Goal: Task Accomplishment & Management: Manage account settings

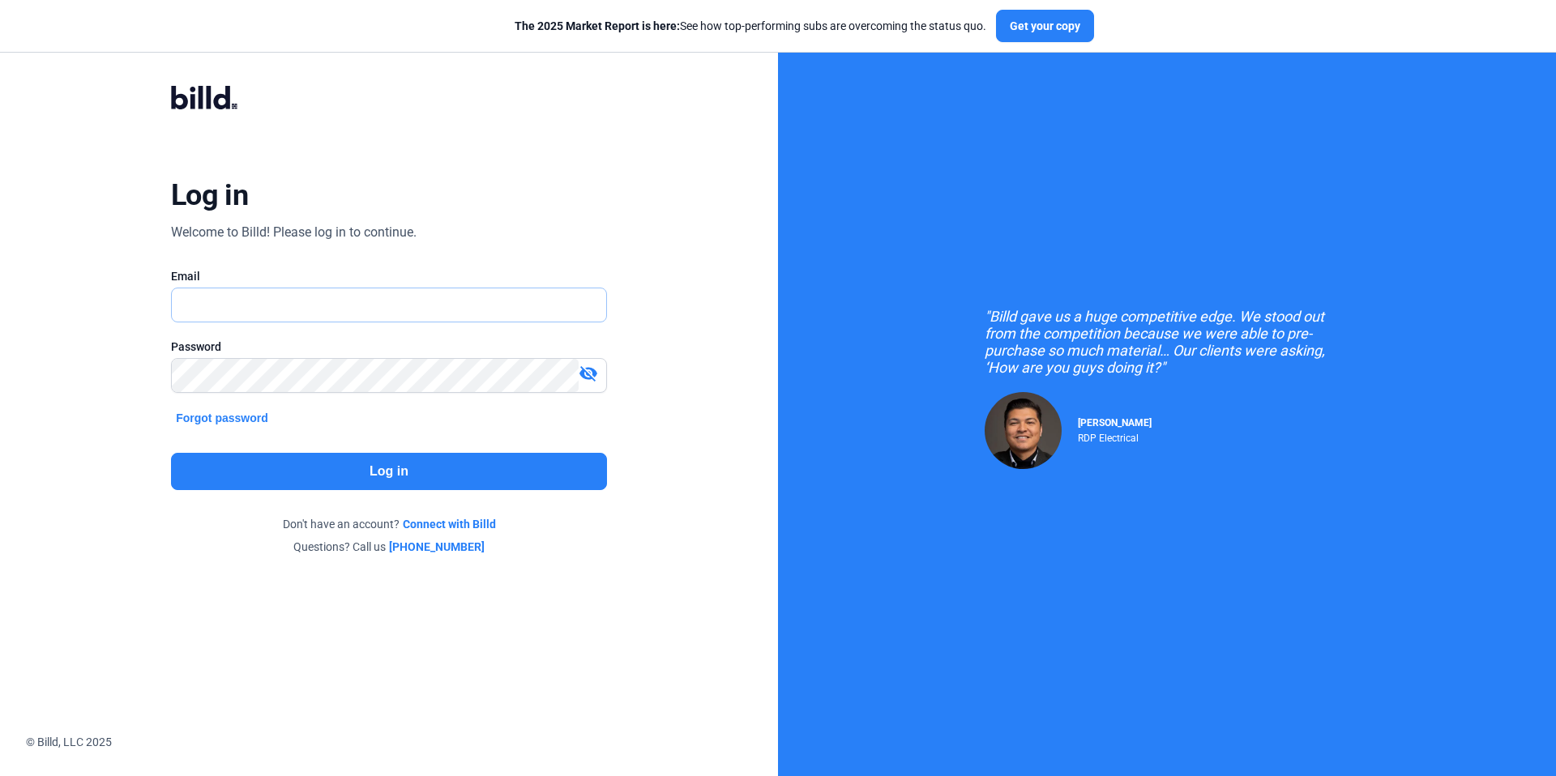
type input "[EMAIL_ADDRESS][DOMAIN_NAME]"
click at [385, 481] on button "Log in" at bounding box center [389, 471] width 436 height 37
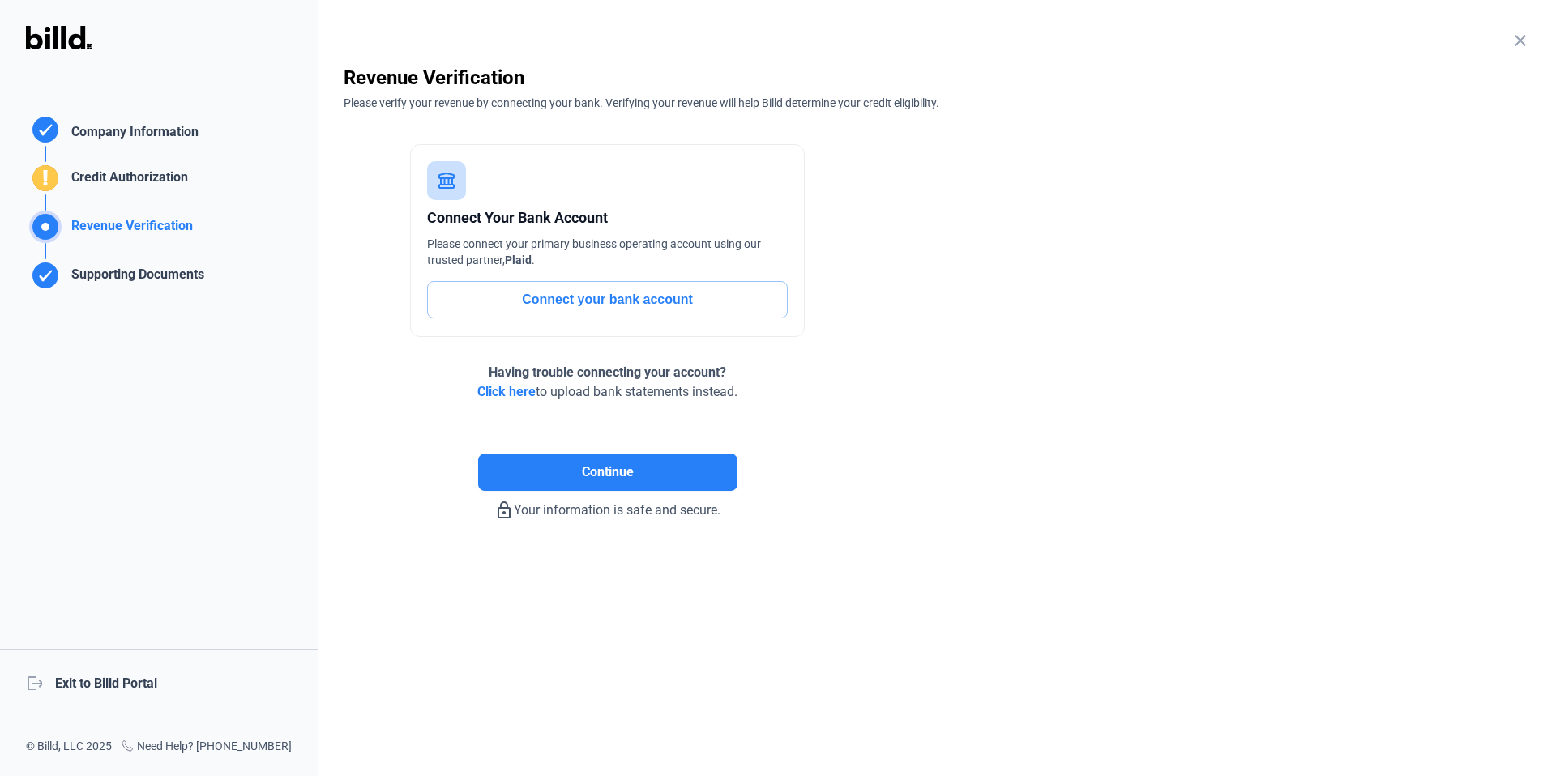
click at [133, 693] on div "logout Exit to Billd Portal" at bounding box center [159, 684] width 318 height 70
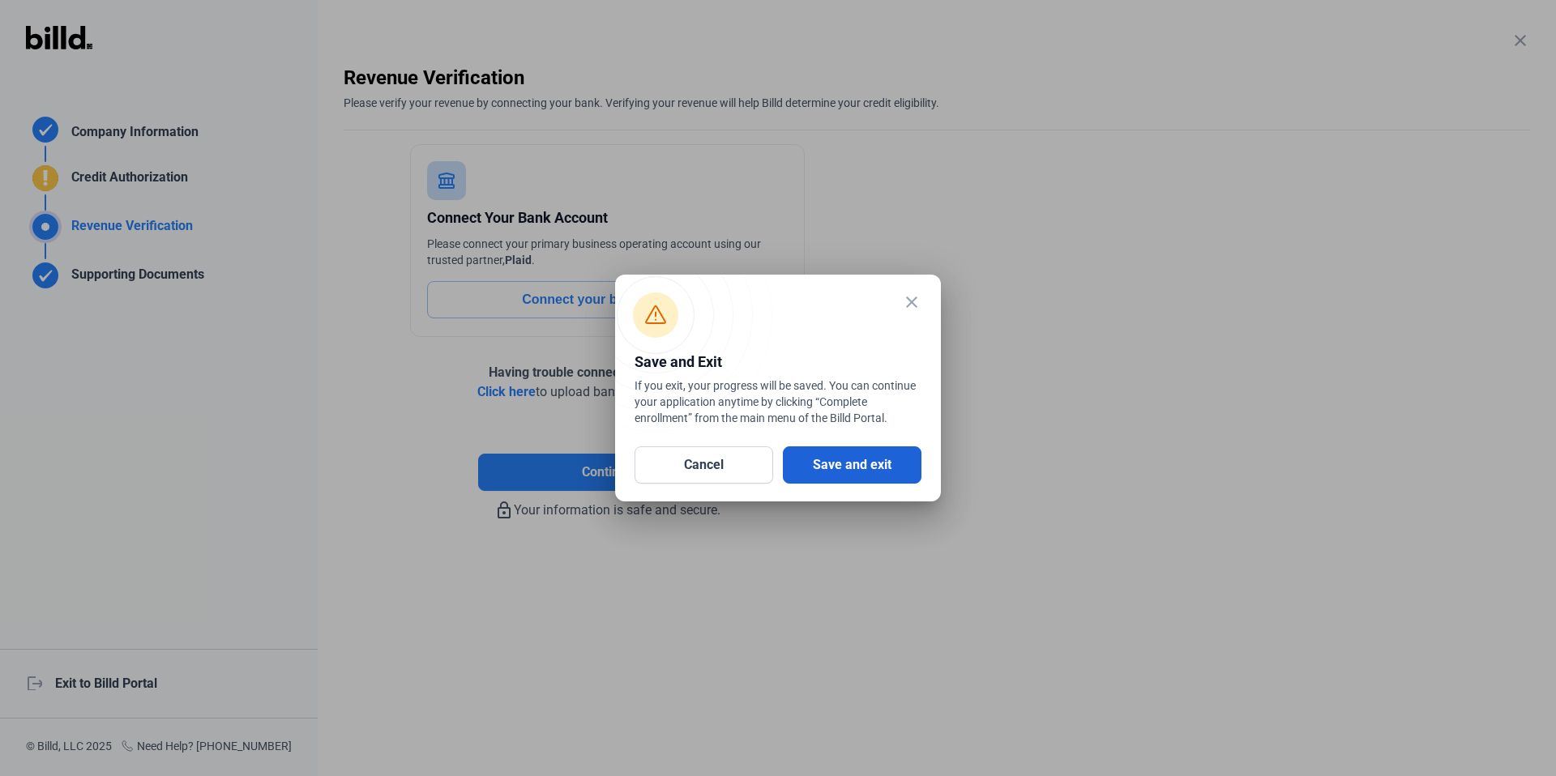
click at [848, 468] on button "Save and exit" at bounding box center [852, 465] width 139 height 37
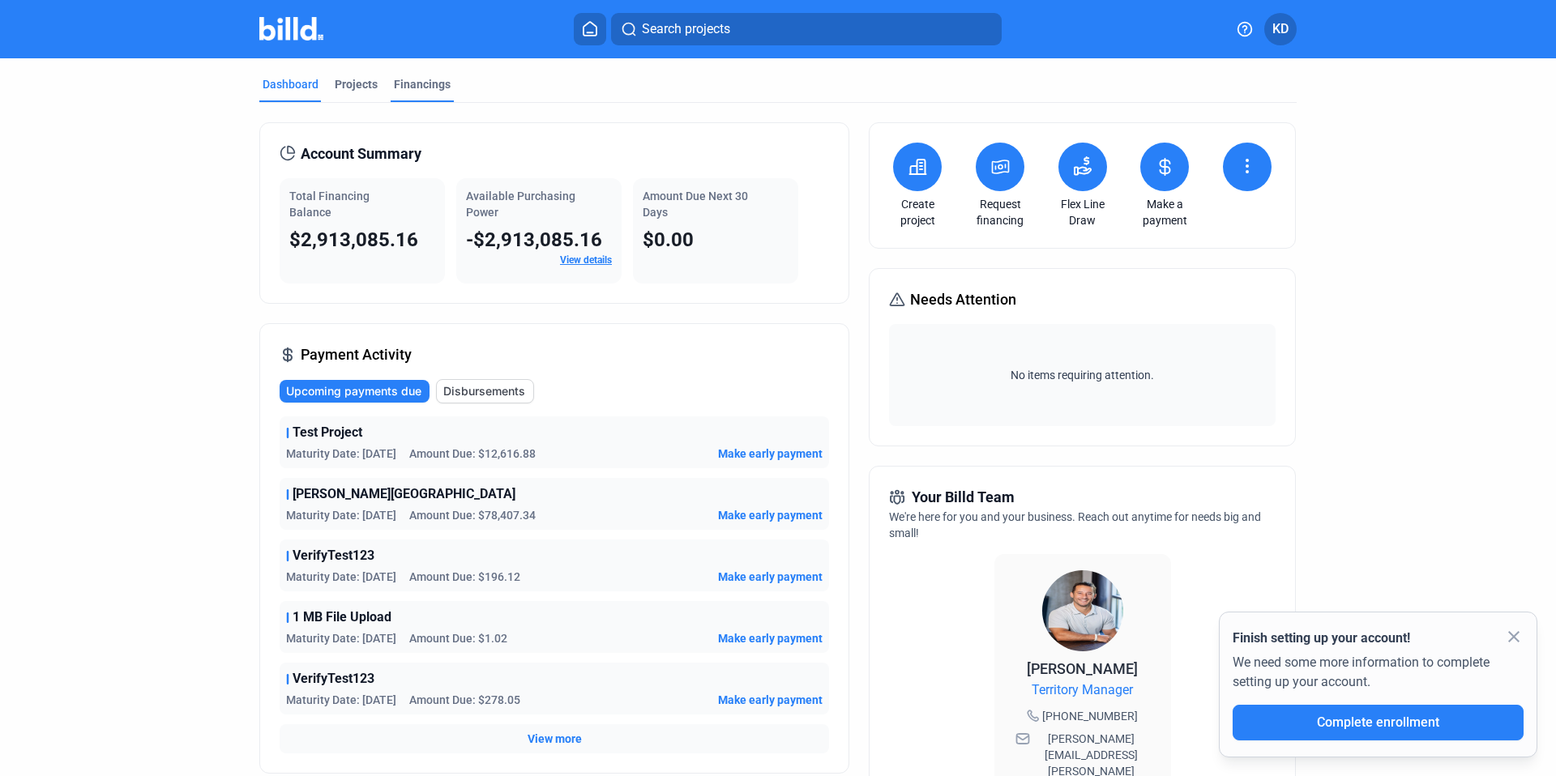
click at [436, 79] on div "Financings" at bounding box center [422, 84] width 57 height 16
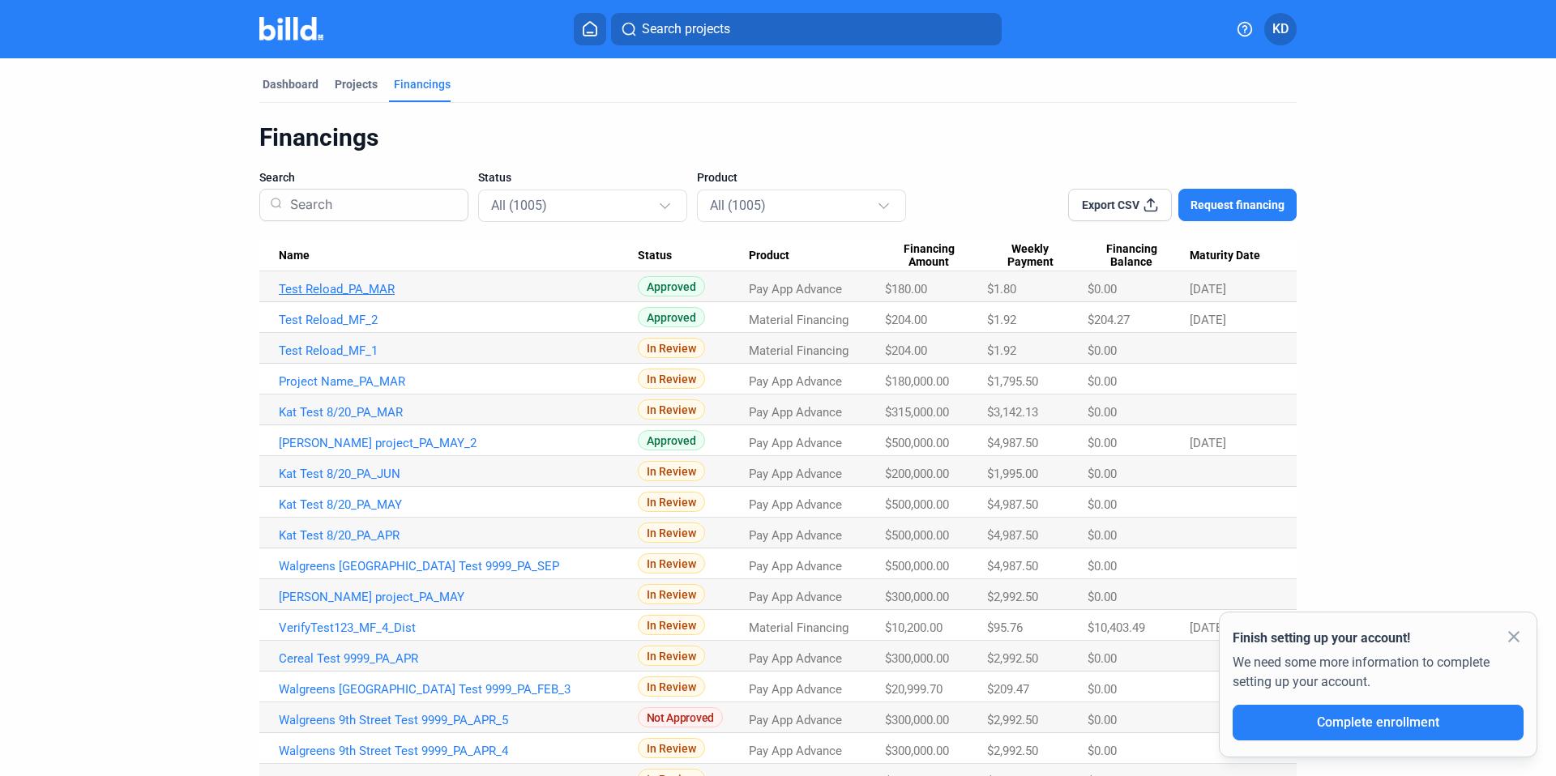
click at [378, 291] on link "Test Reload_PA_MAR" at bounding box center [458, 289] width 359 height 15
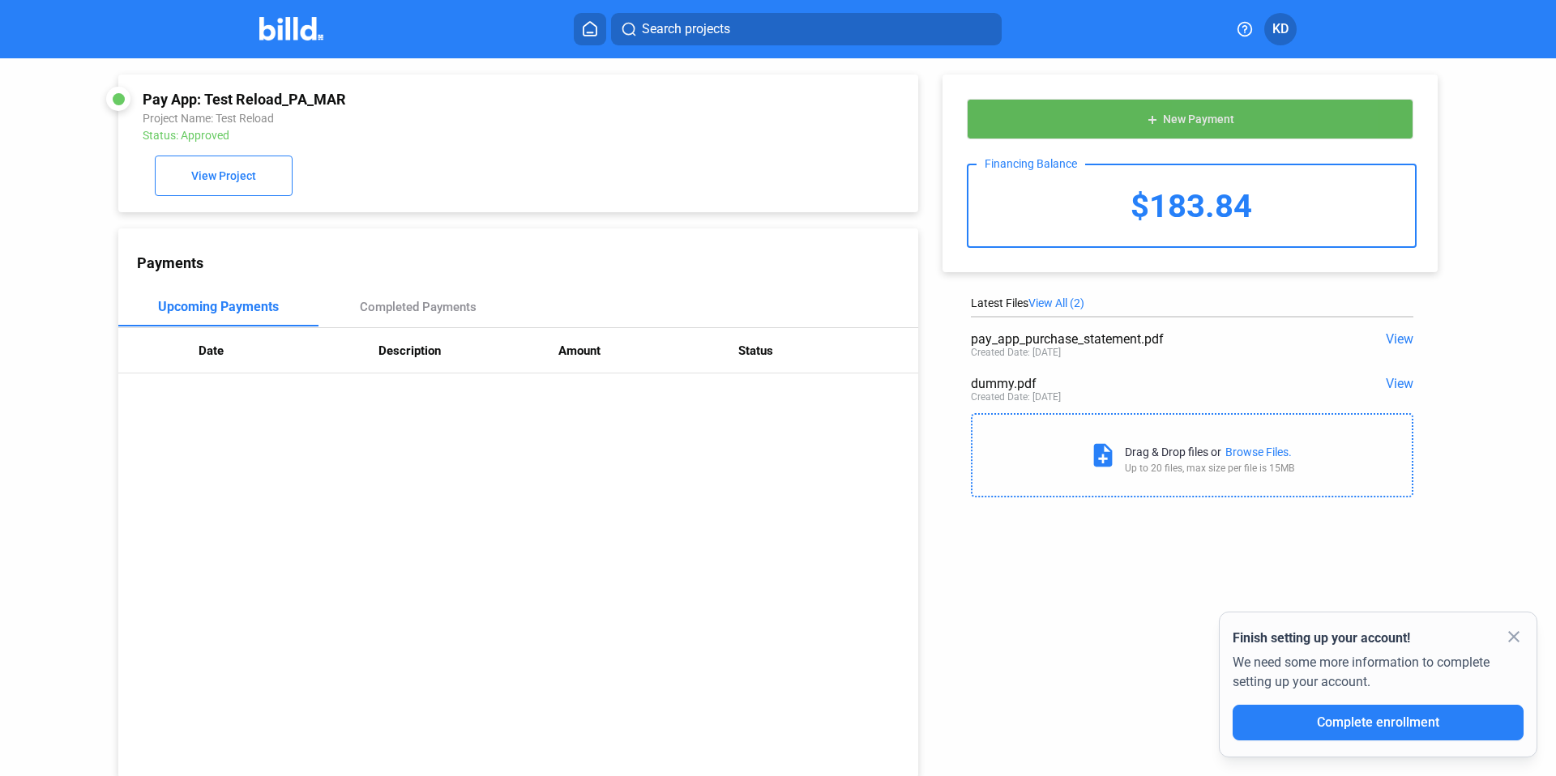
click at [1239, 114] on button "add New Payment" at bounding box center [1190, 119] width 447 height 41
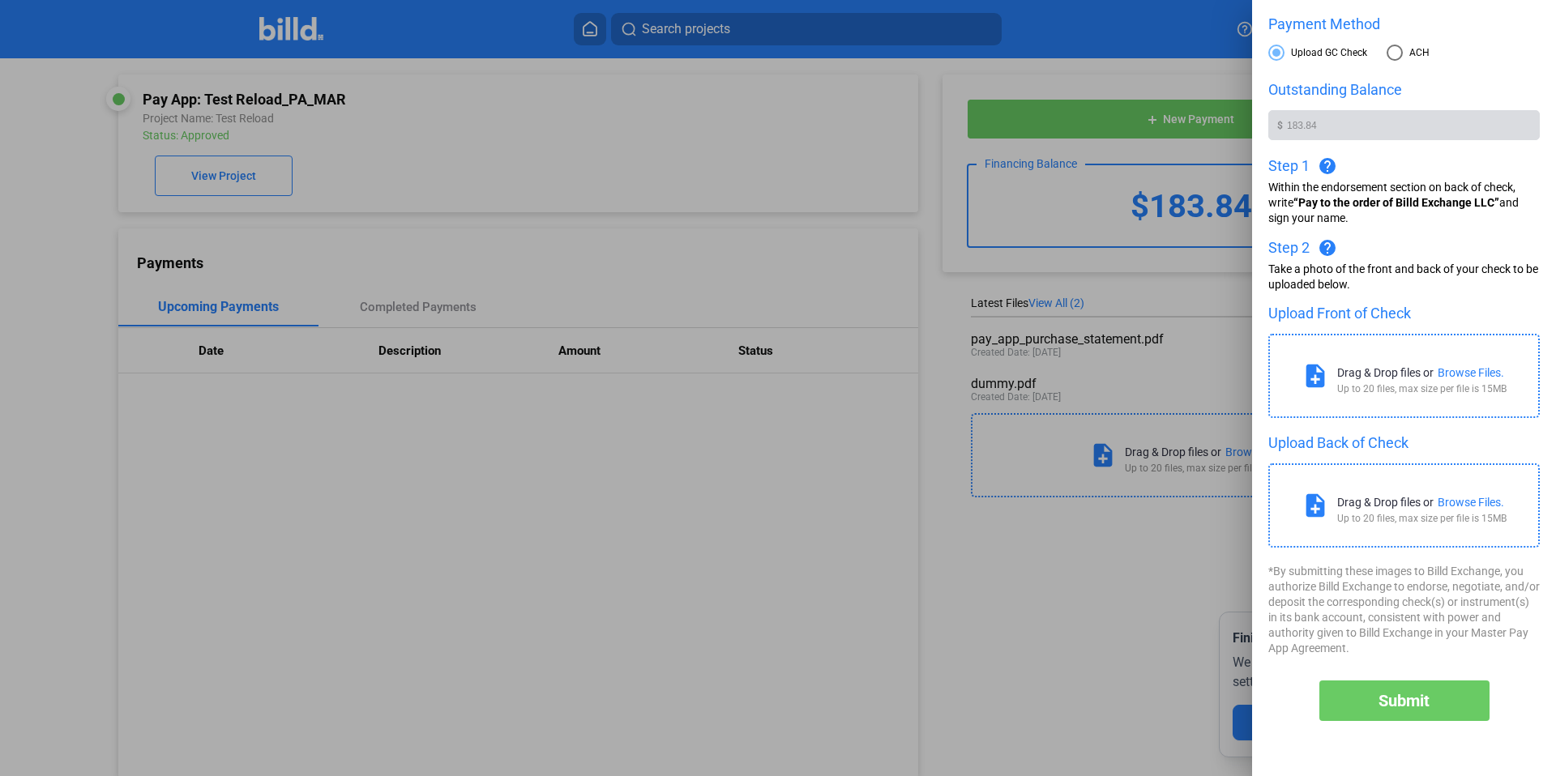
scroll to position [125, 0]
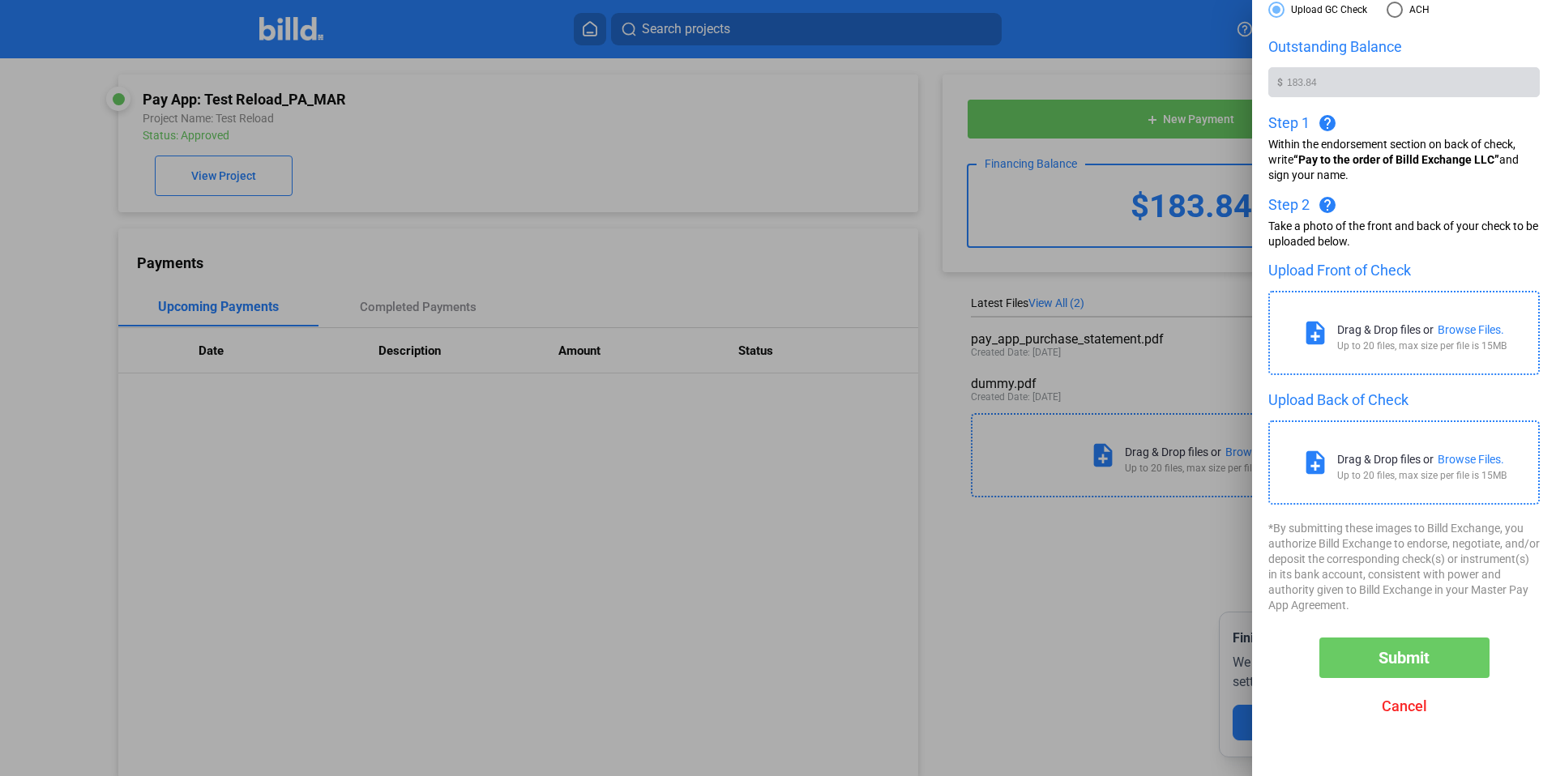
click at [1393, 16] on span at bounding box center [1395, 10] width 16 height 16
click at [1393, 16] on input "ACH" at bounding box center [1395, 10] width 16 height 16
radio input "true"
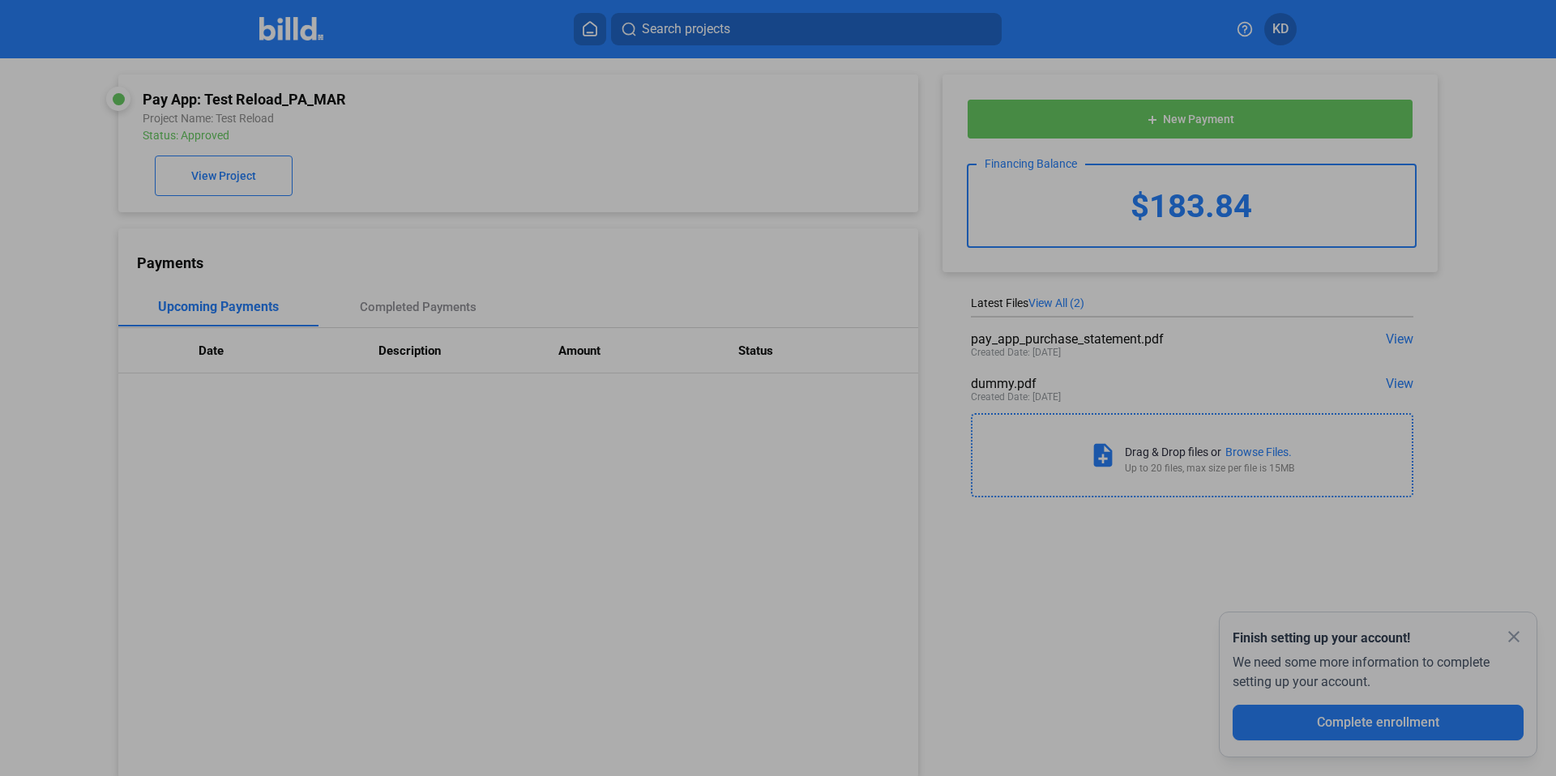
scroll to position [84, 0]
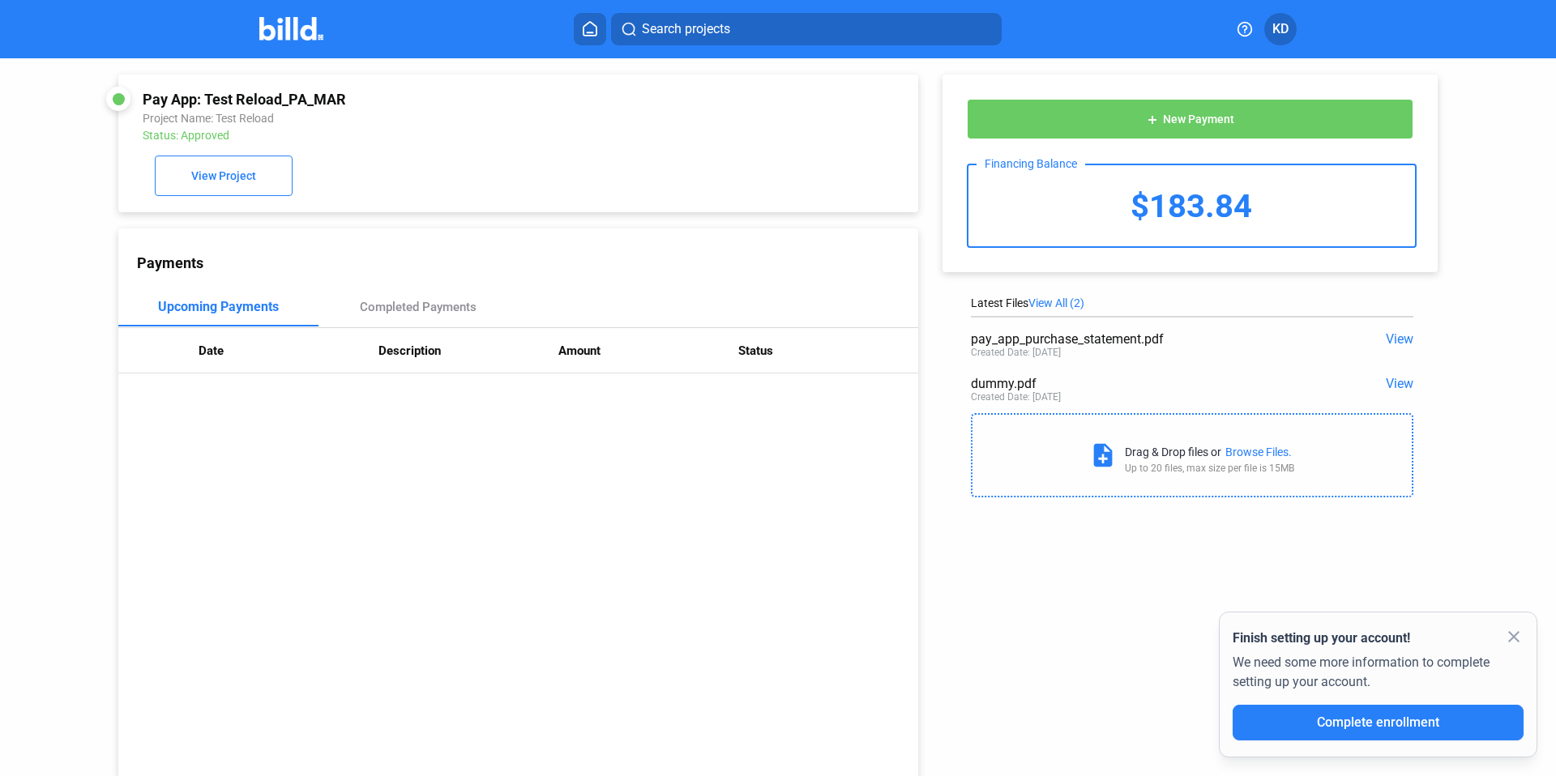
click at [1280, 119] on button "add New Payment" at bounding box center [1190, 119] width 447 height 41
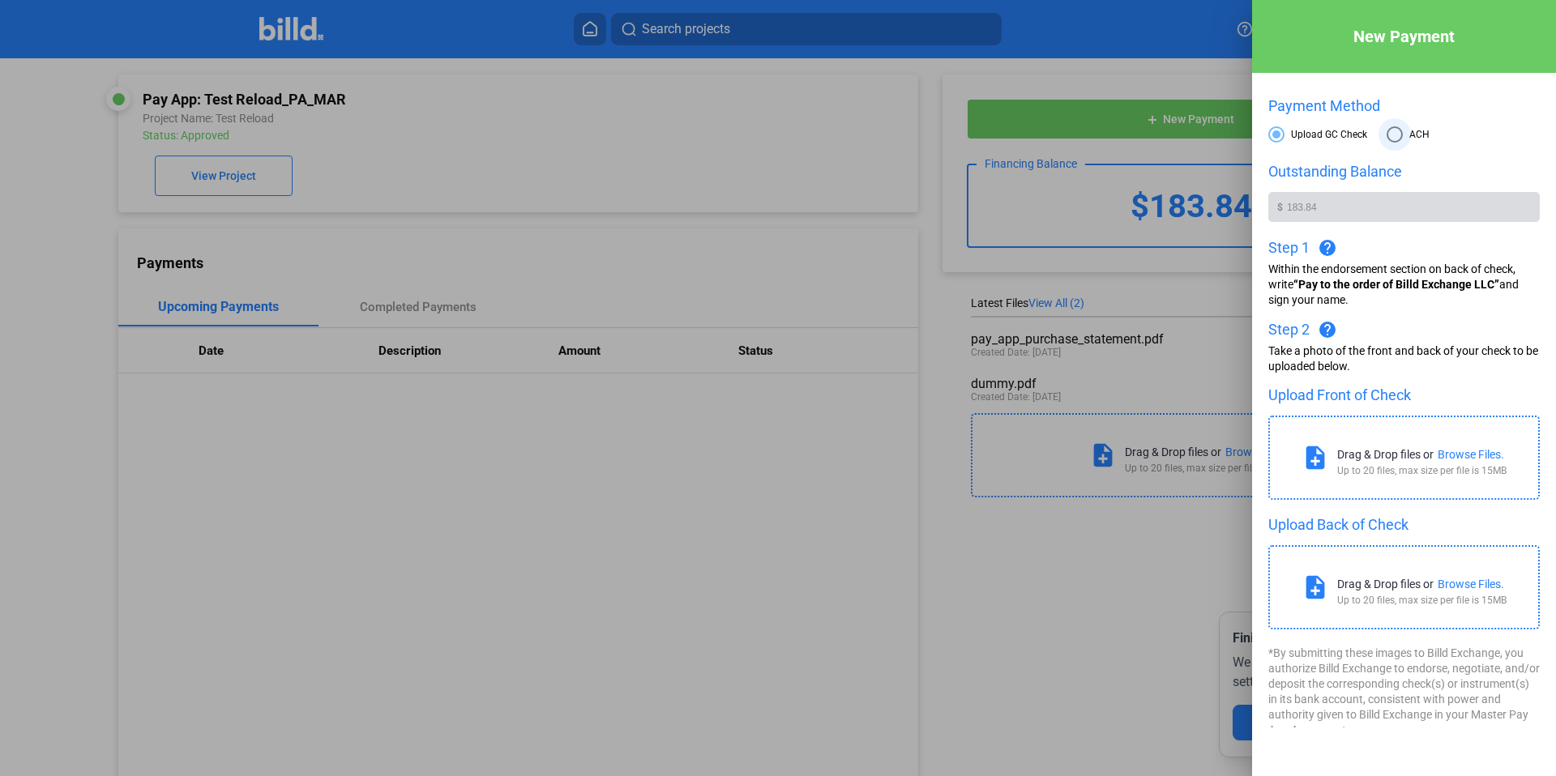
click at [1398, 136] on span at bounding box center [1395, 134] width 16 height 16
click at [1398, 136] on input "ACH" at bounding box center [1395, 134] width 16 height 16
radio input "true"
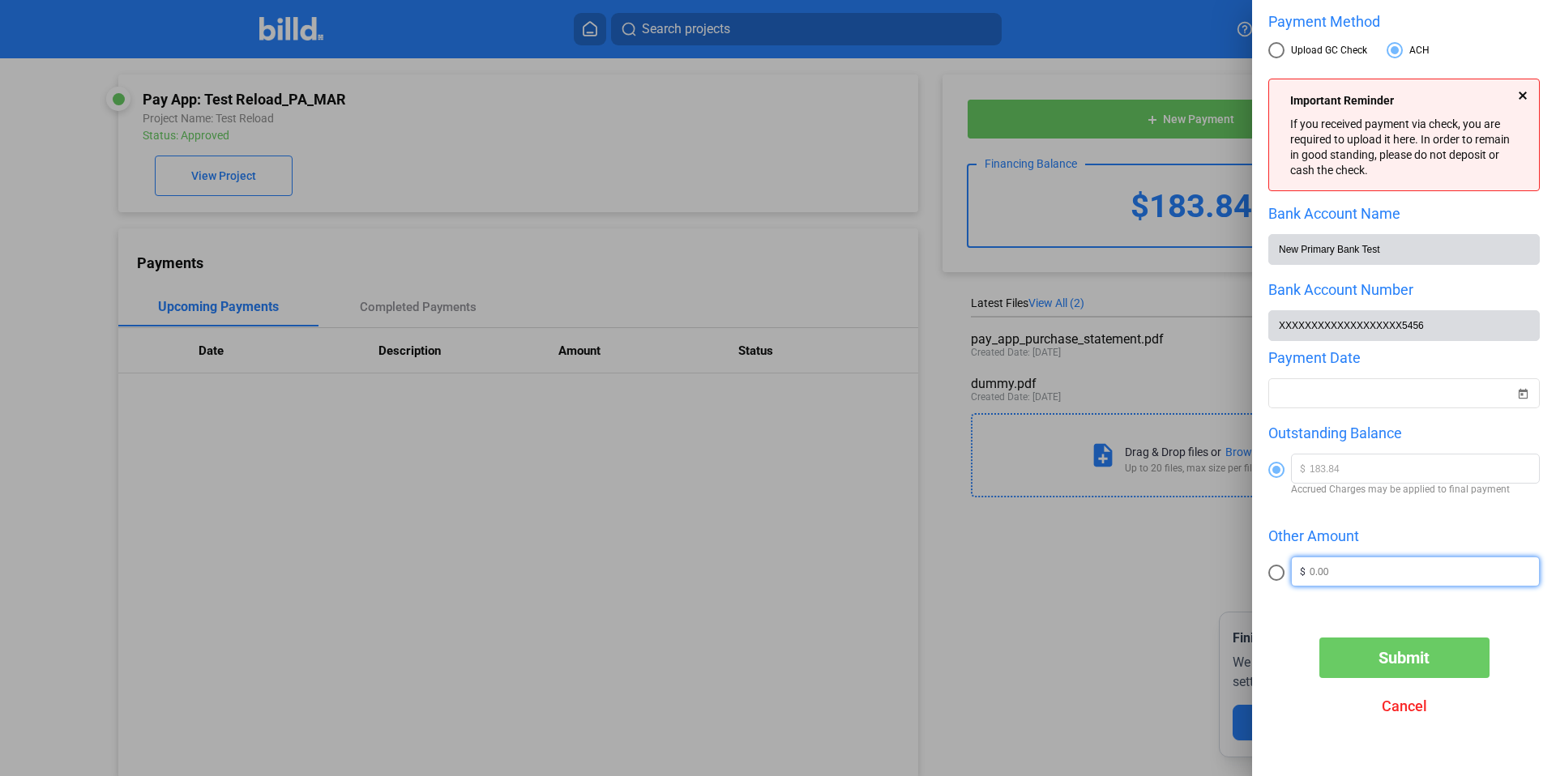
click at [1399, 565] on input "text" at bounding box center [1424, 570] width 229 height 24
click at [1279, 577] on span at bounding box center [1276, 573] width 16 height 16
click at [1279, 577] on input "radio" at bounding box center [1276, 573] width 16 height 16
radio input "true"
click at [1360, 575] on input "text" at bounding box center [1424, 570] width 229 height 24
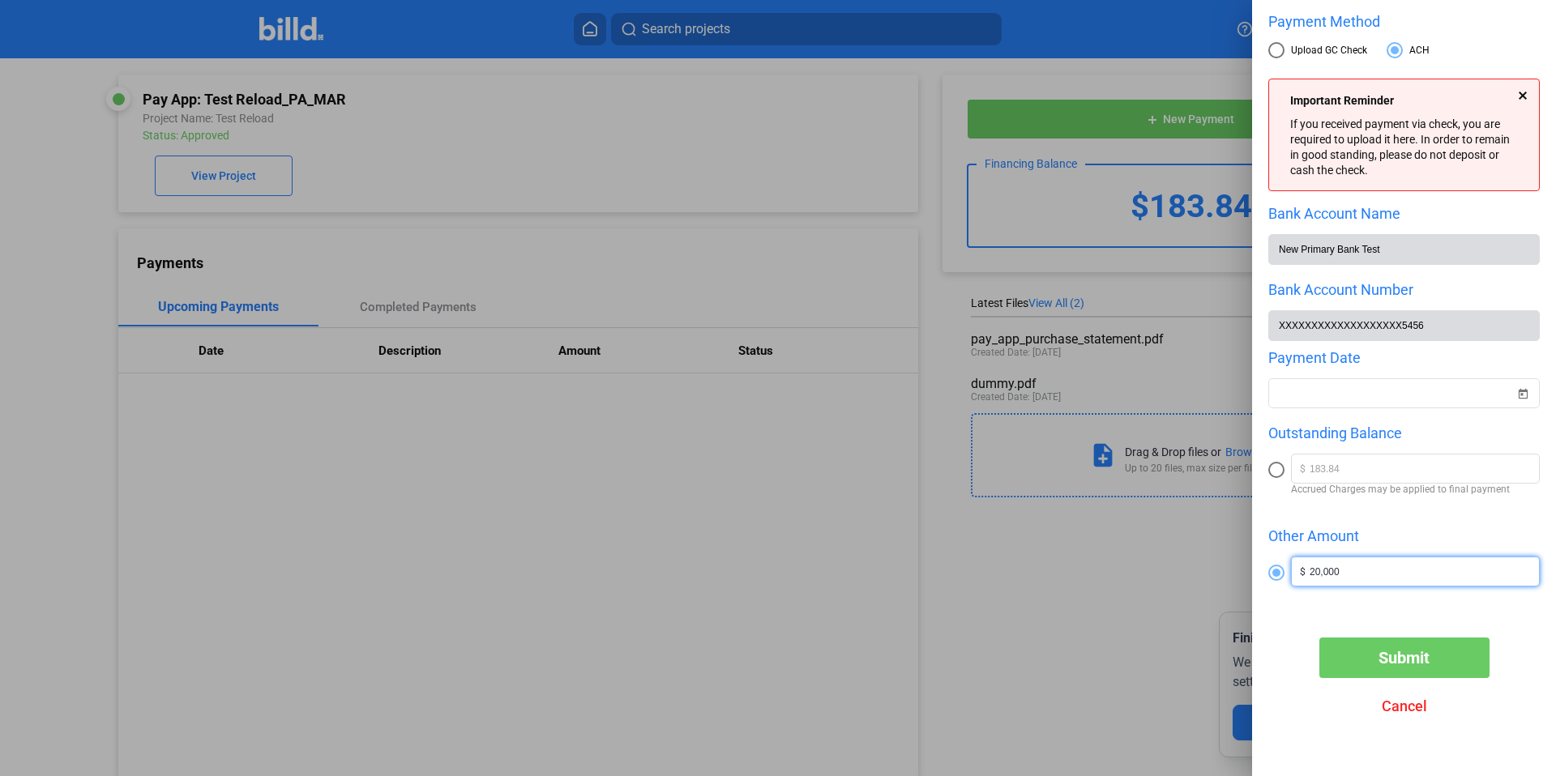
type input "20,000"
click at [1376, 596] on div at bounding box center [1403, 597] width 271 height 16
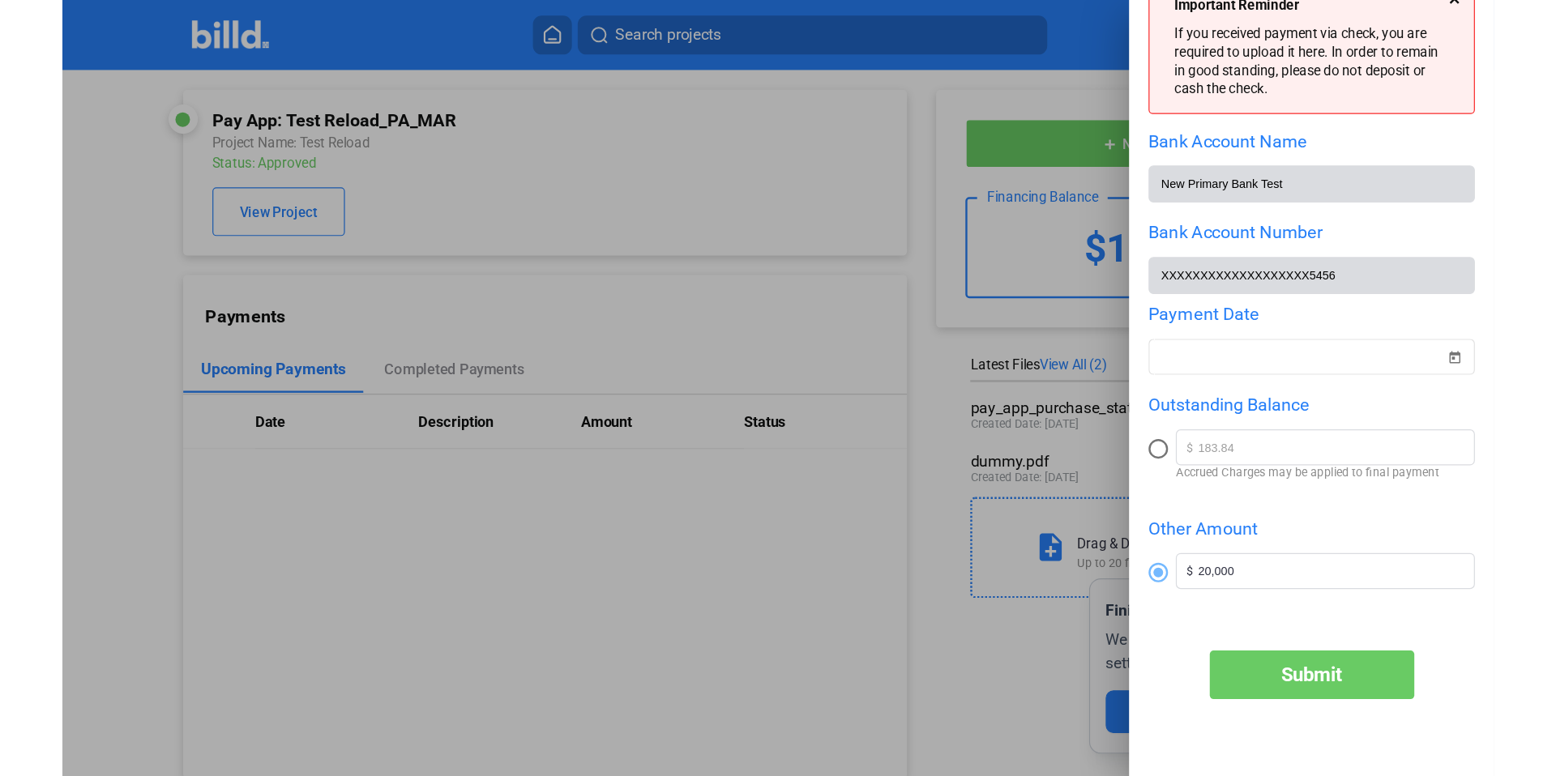
scroll to position [180, 0]
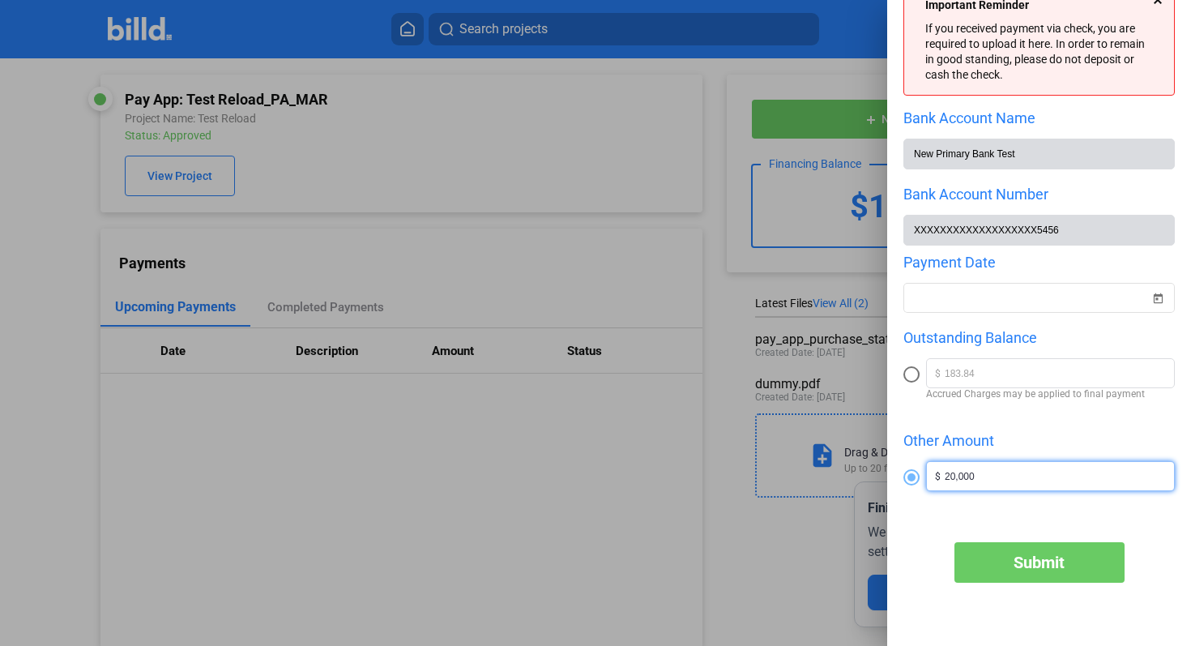
click at [984, 478] on input "20,000" at bounding box center [1059, 474] width 229 height 24
drag, startPoint x: 984, startPoint y: 478, endPoint x: 869, endPoint y: 477, distance: 115.1
click at [869, 477] on div "New Payment Payment Method Upload GC Check ACH Important Reminder If you receiv…" at bounding box center [595, 323] width 1191 height 646
click at [1002, 481] on input "20,000" at bounding box center [1059, 474] width 229 height 24
click at [948, 515] on div "Important Reminder If you received payment via check, you are required to uploa…" at bounding box center [1039, 250] width 271 height 535
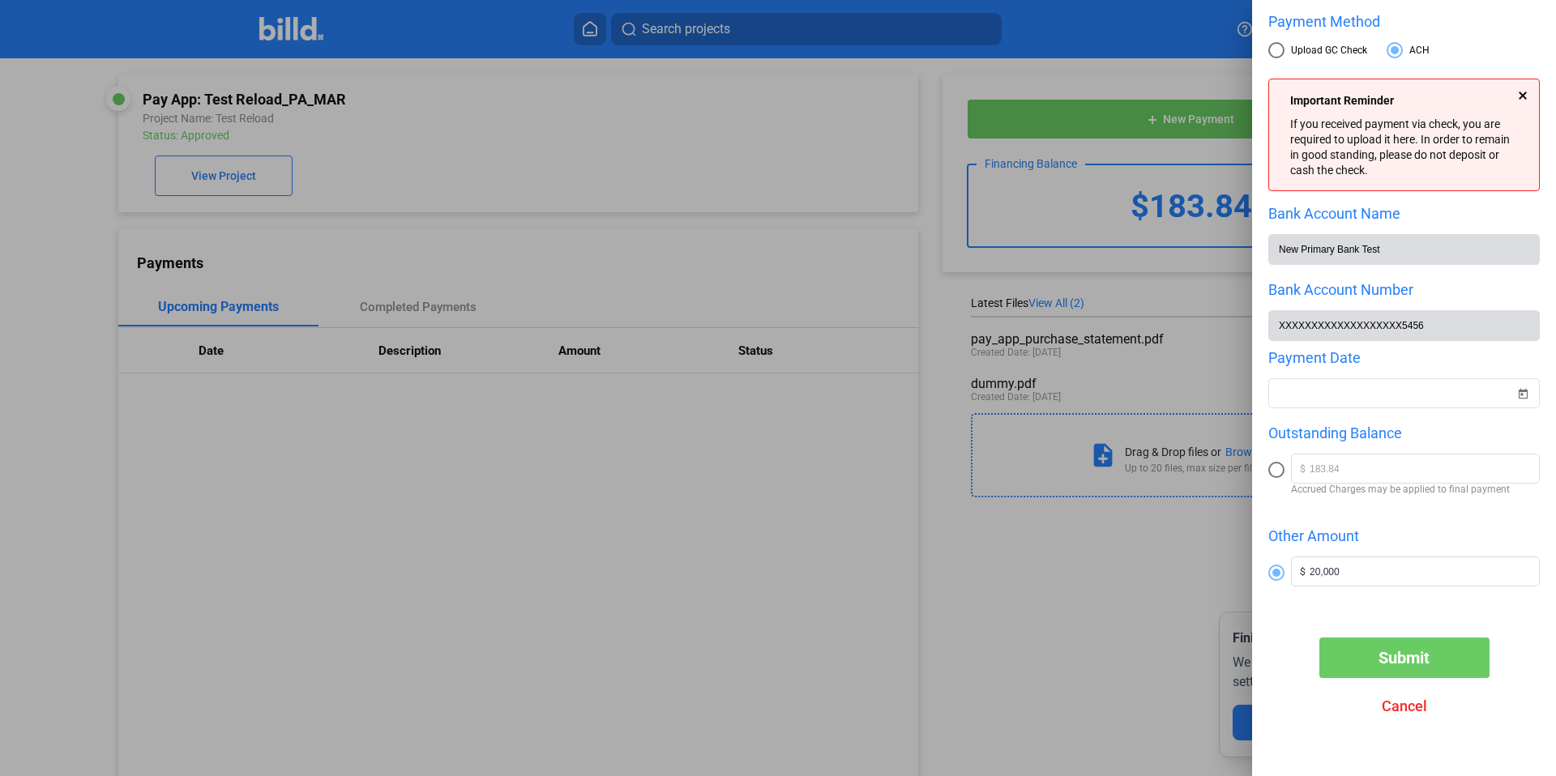
scroll to position [84, 0]
click at [443, 519] on div at bounding box center [778, 388] width 1556 height 776
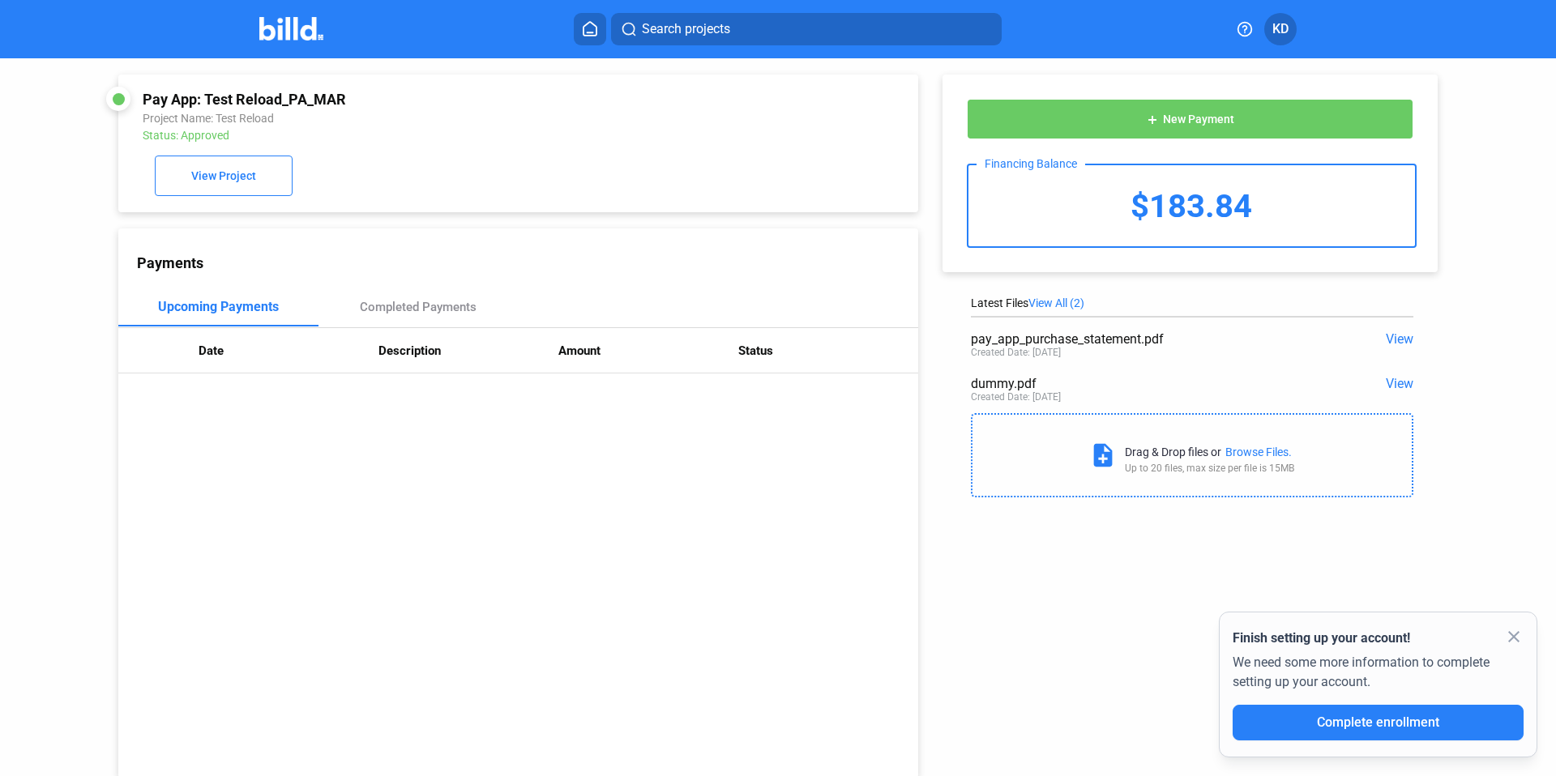
click at [1247, 132] on button "add New Payment" at bounding box center [1190, 119] width 447 height 41
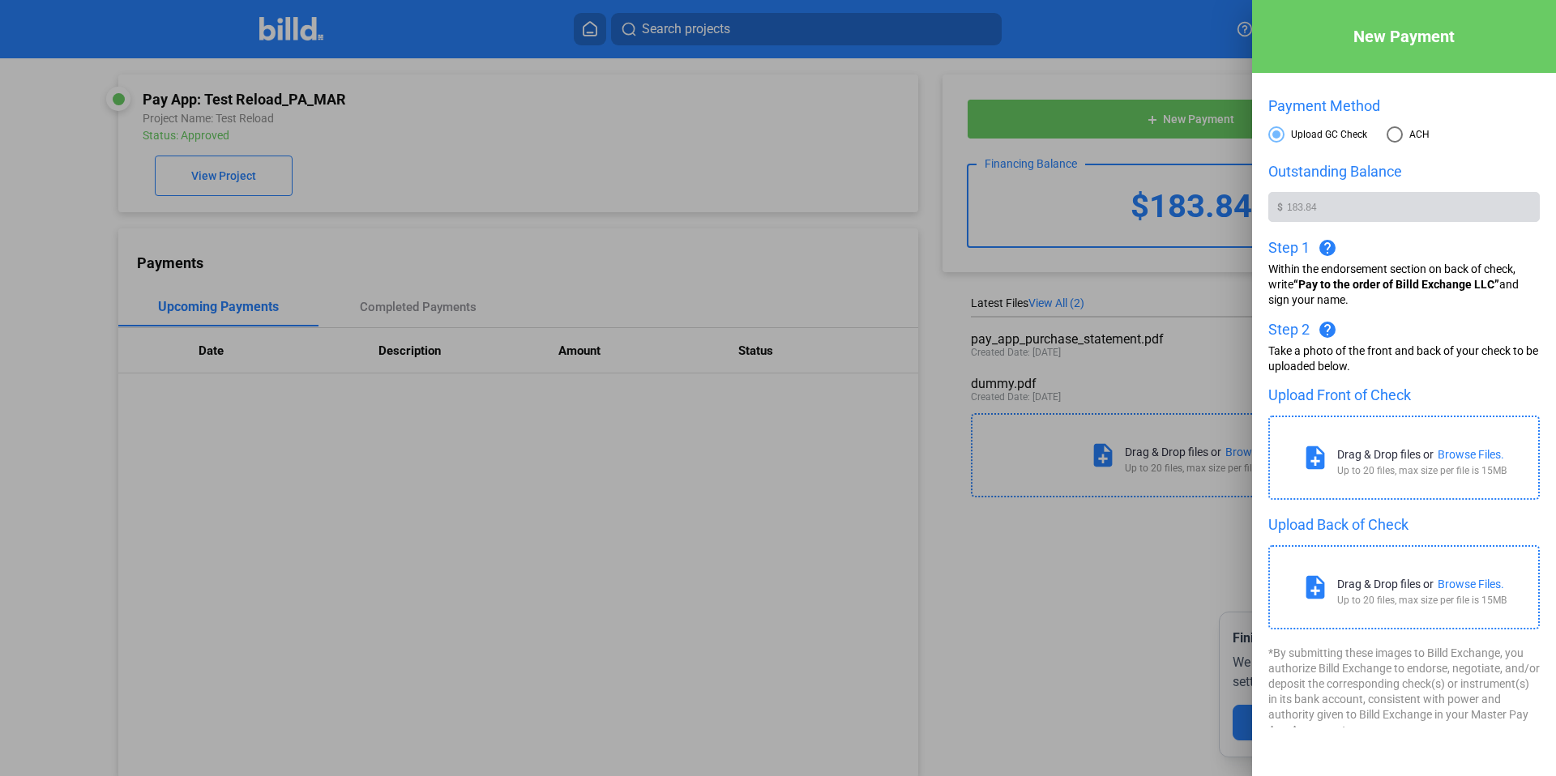
click at [1395, 135] on span at bounding box center [1395, 134] width 16 height 16
click at [1395, 135] on input "ACH" at bounding box center [1395, 134] width 16 height 16
radio input "true"
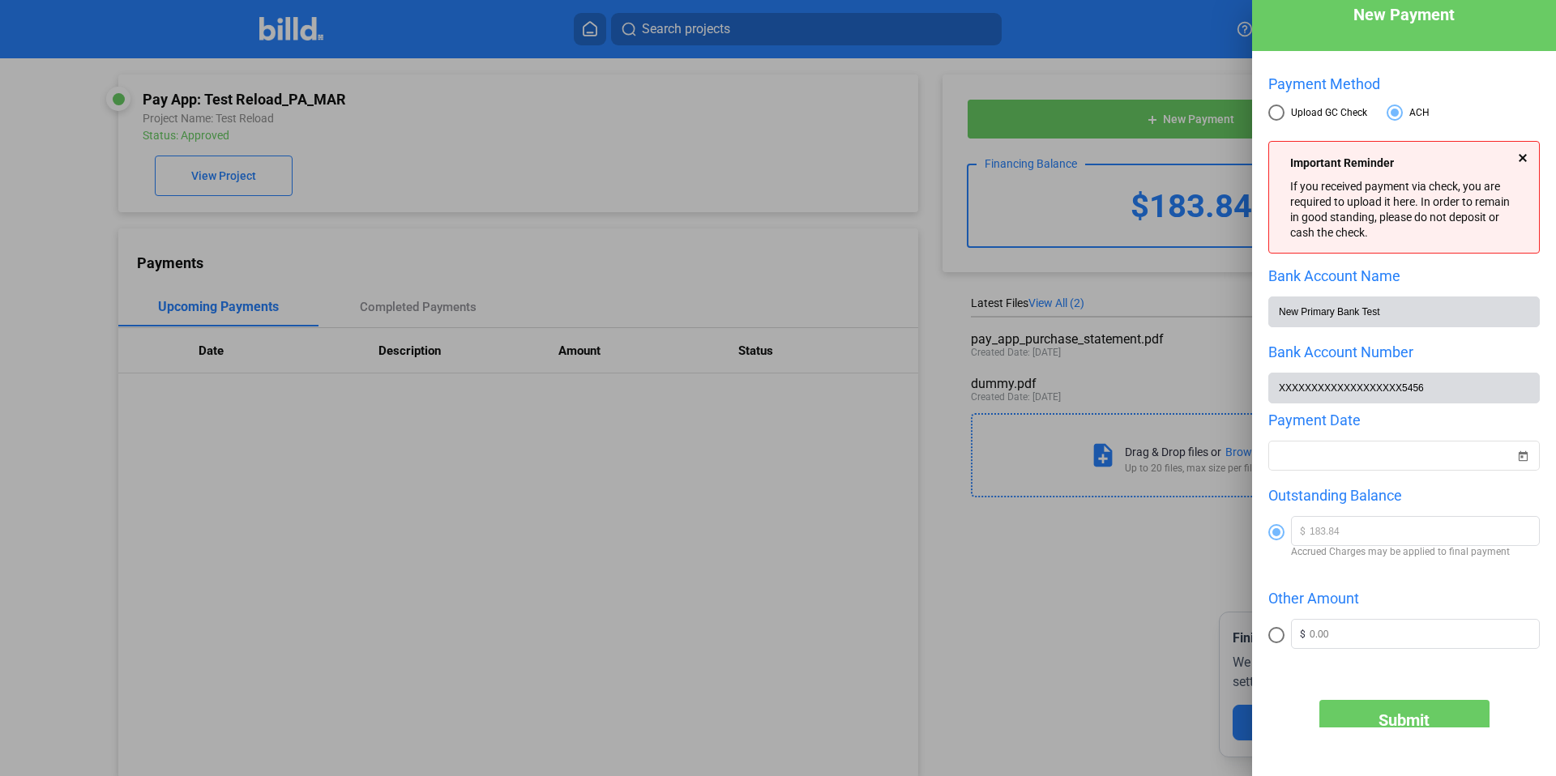
scroll to position [34, 0]
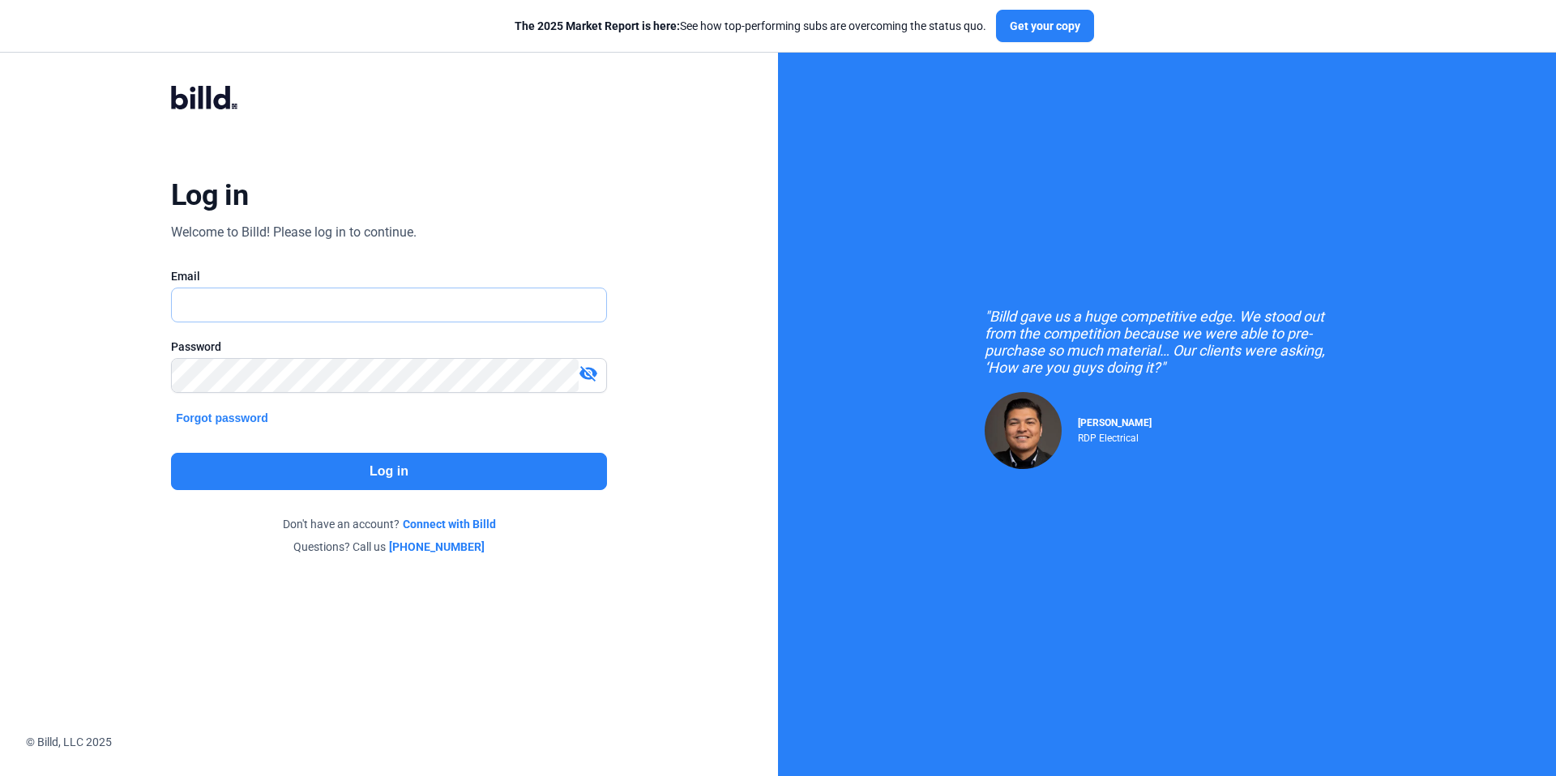
type input "[EMAIL_ADDRESS][DOMAIN_NAME]"
click at [402, 466] on button "Log in" at bounding box center [389, 471] width 436 height 37
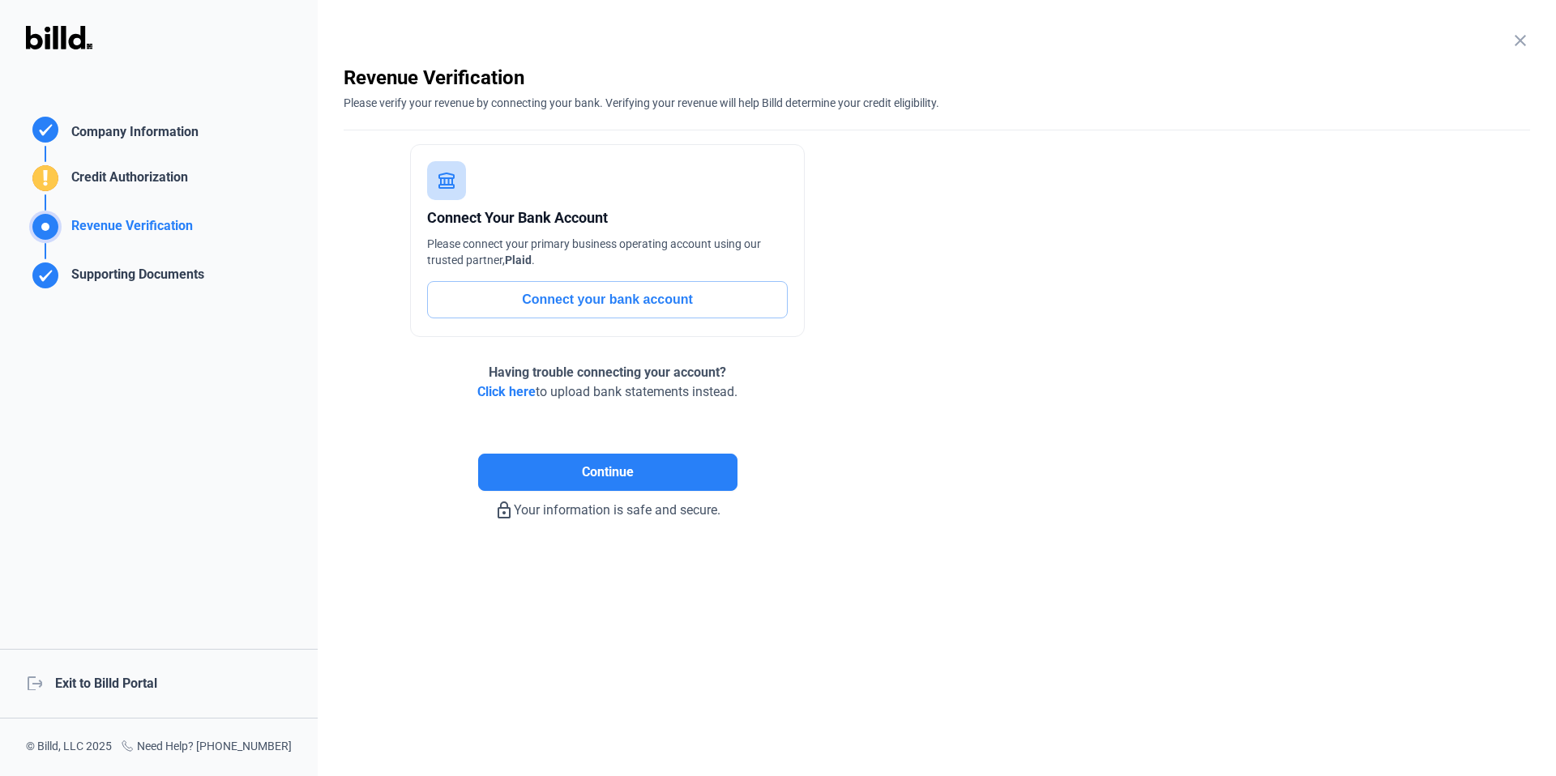
click at [141, 671] on div "logout Exit to Billd Portal" at bounding box center [159, 684] width 318 height 70
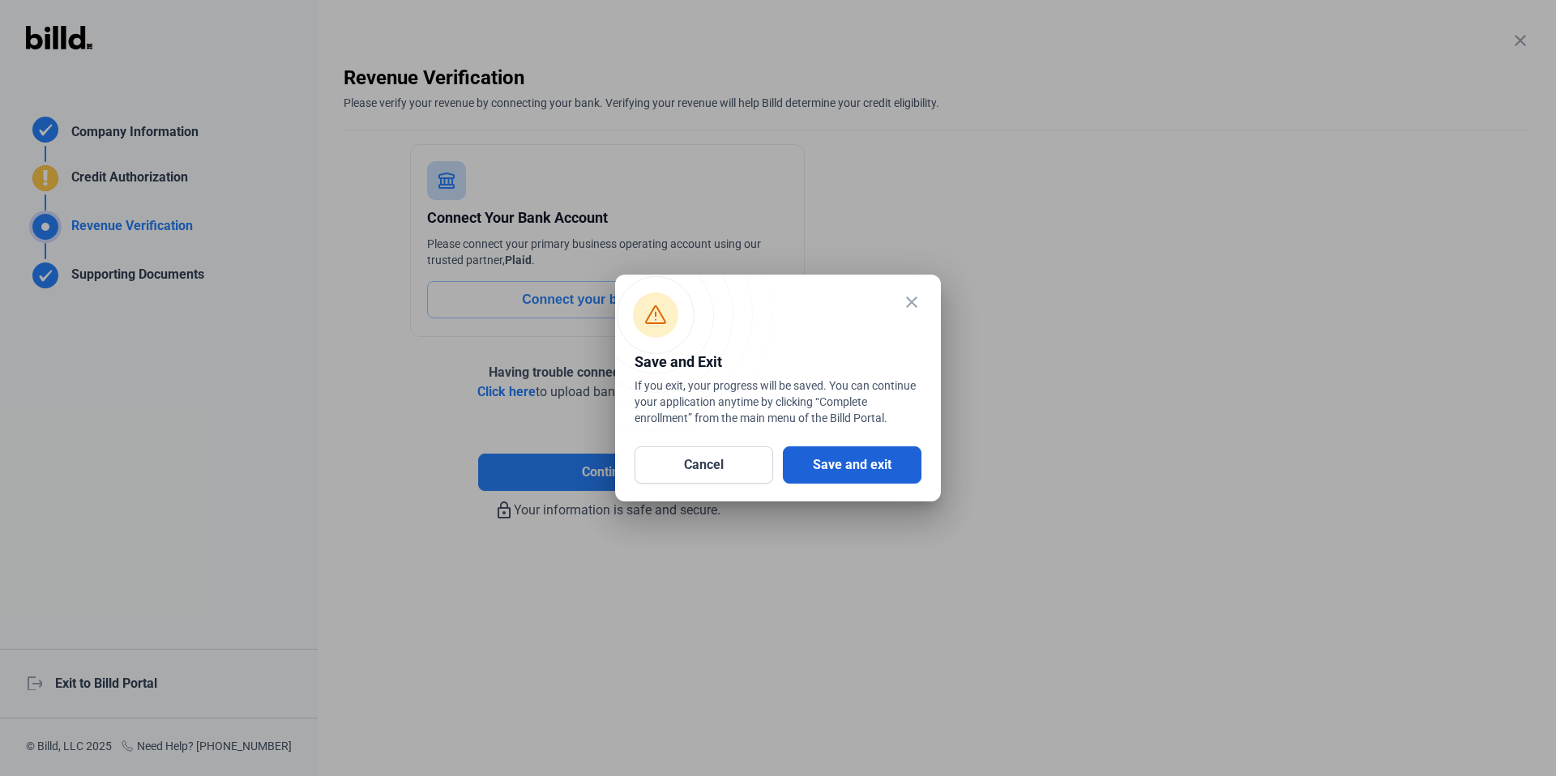
click at [857, 471] on button "Save and exit" at bounding box center [852, 465] width 139 height 37
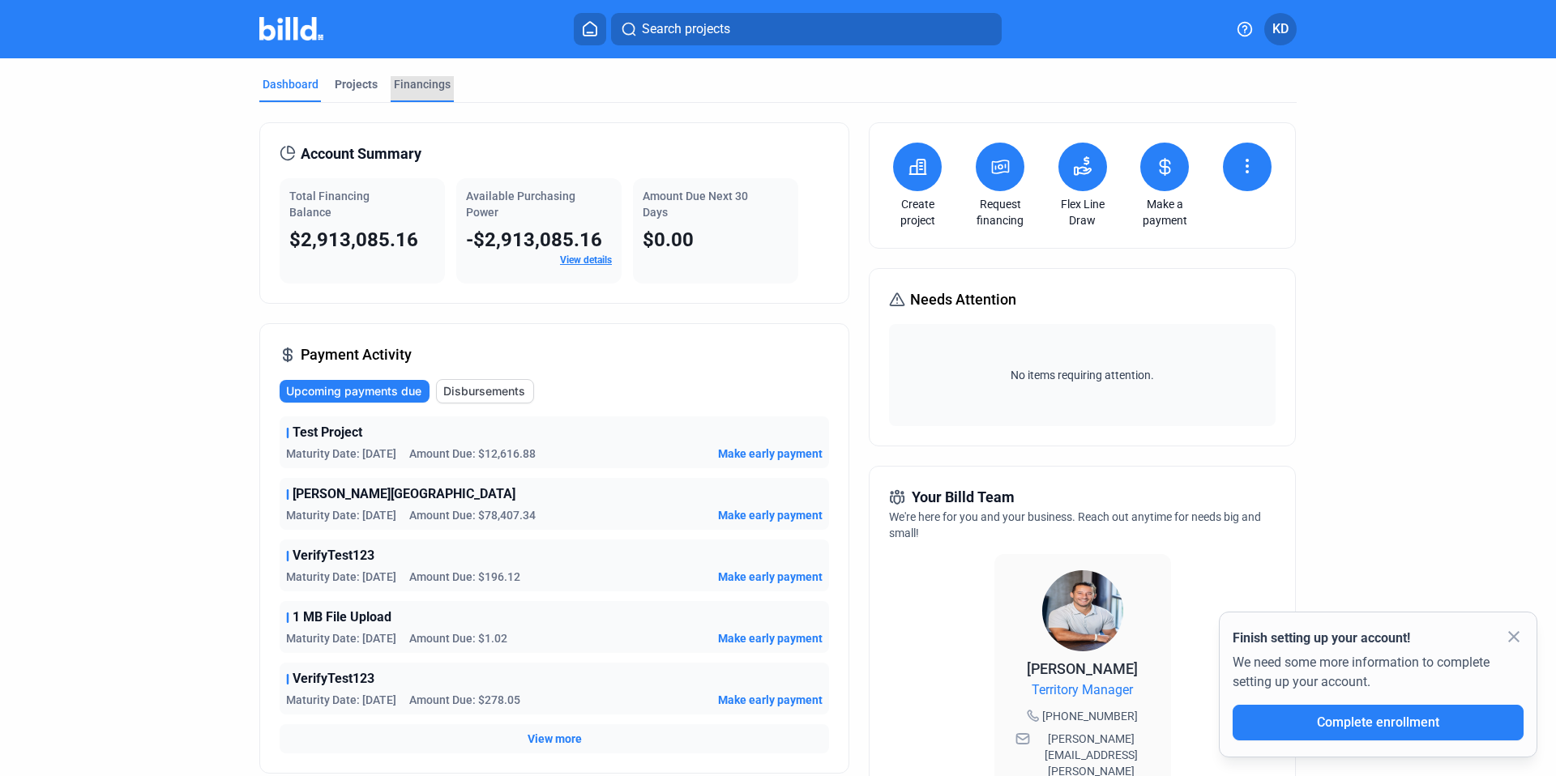
click at [427, 83] on div "Financings" at bounding box center [422, 84] width 57 height 16
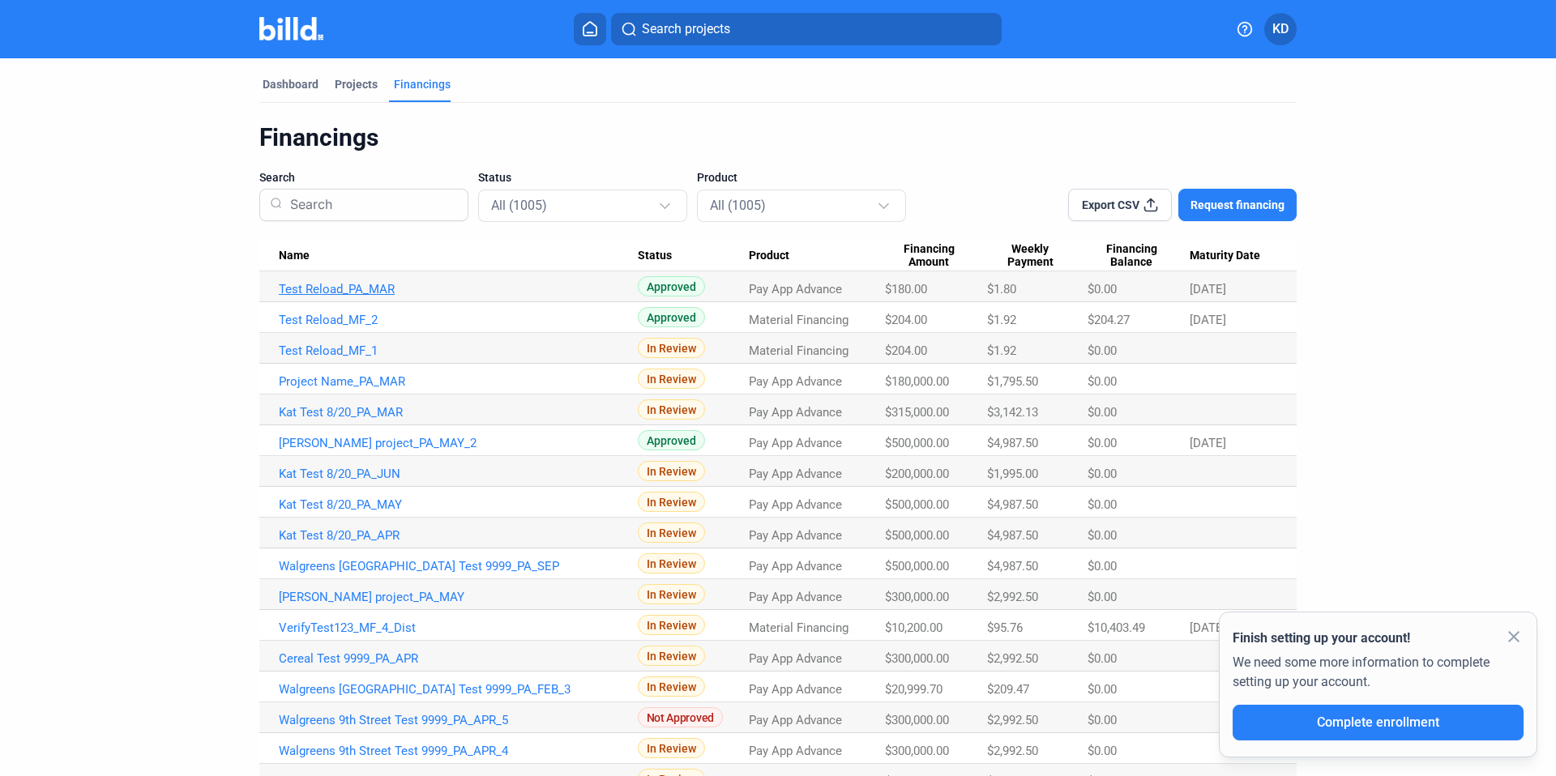
click at [364, 289] on link "Test Reload_PA_MAR" at bounding box center [458, 289] width 359 height 15
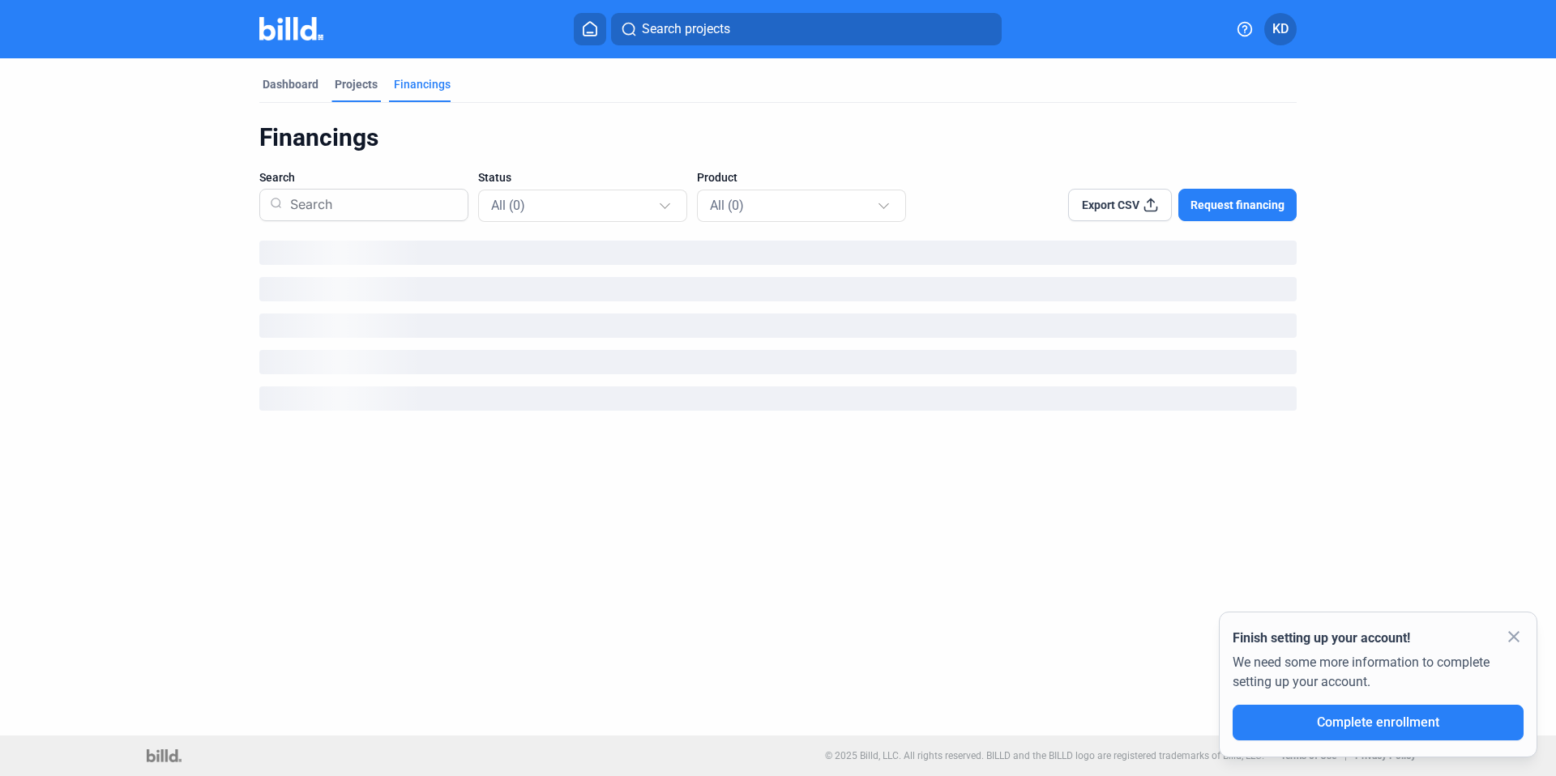
click at [353, 87] on div "Projects" at bounding box center [356, 84] width 43 height 16
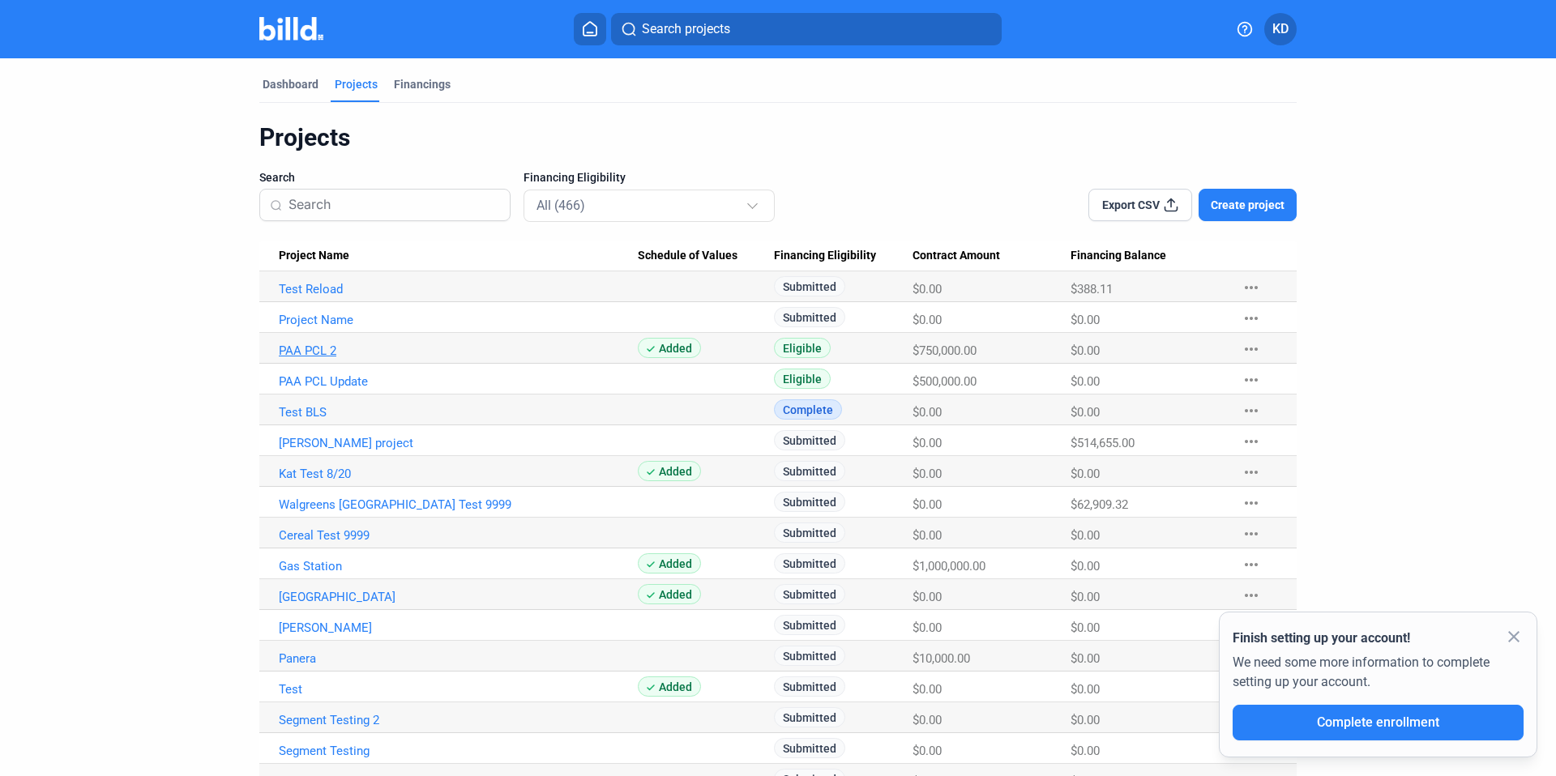
click at [305, 347] on link "PAA PCL 2" at bounding box center [458, 351] width 359 height 15
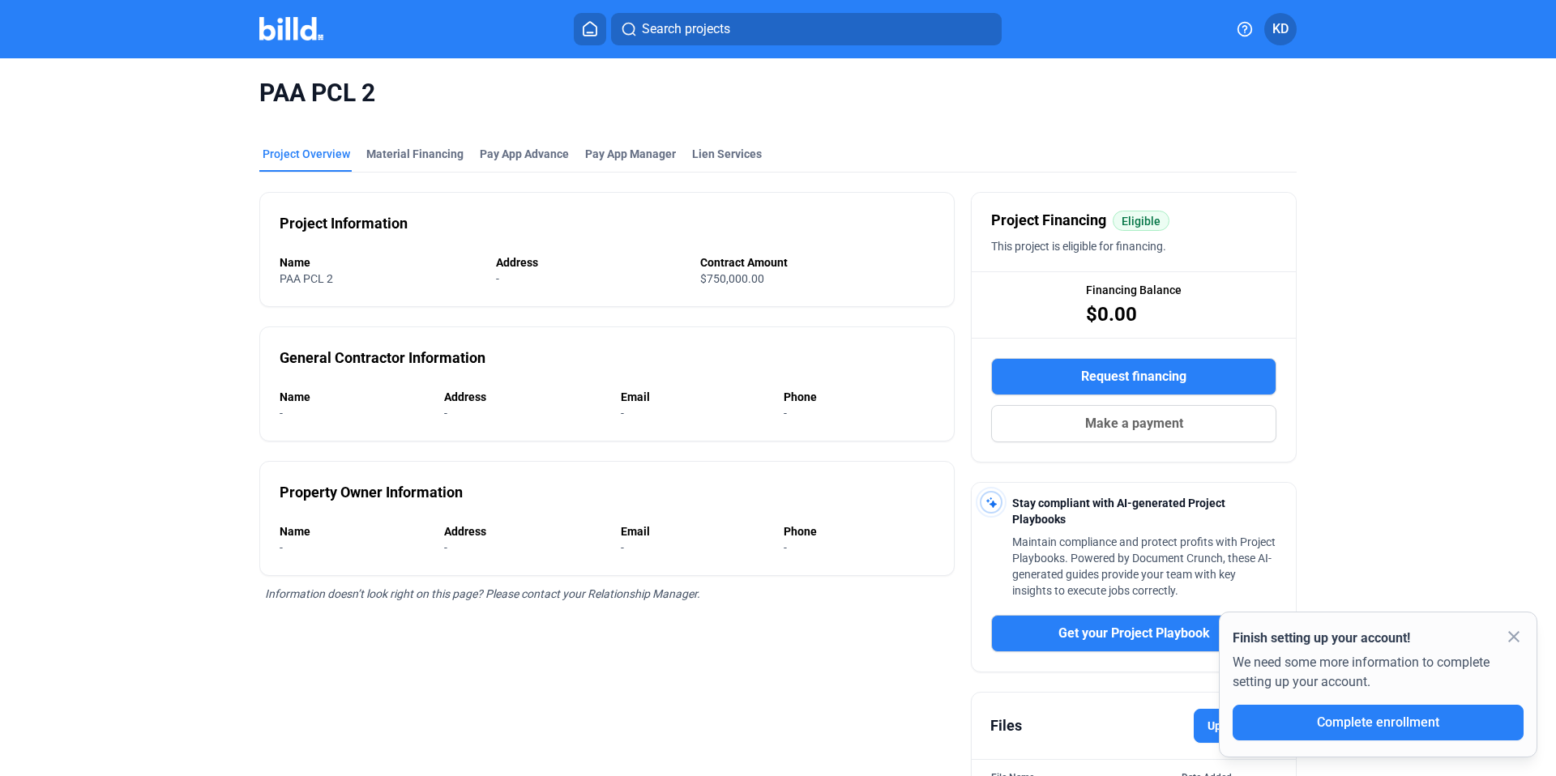
click at [643, 121] on div "PAA PCL 2" at bounding box center [777, 93] width 1037 height 70
click at [608, 138] on mat-tab-group "Project Overview Material Financing Pay App Advance Pay App Manager Lien Servic…" at bounding box center [777, 481] width 1037 height 706
click at [615, 151] on span "Pay App Manager" at bounding box center [630, 154] width 91 height 16
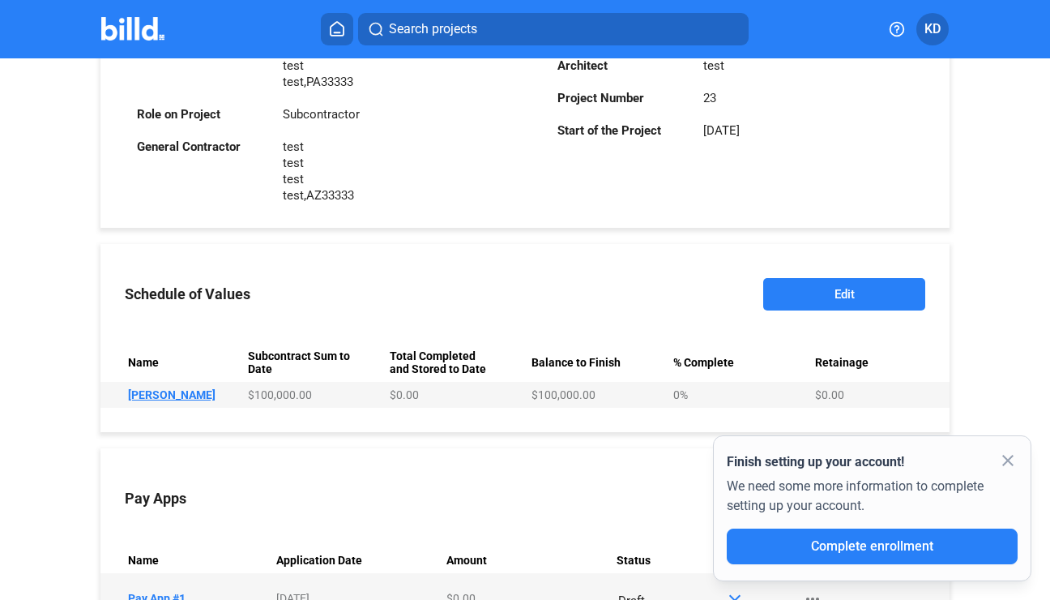
scroll to position [582, 0]
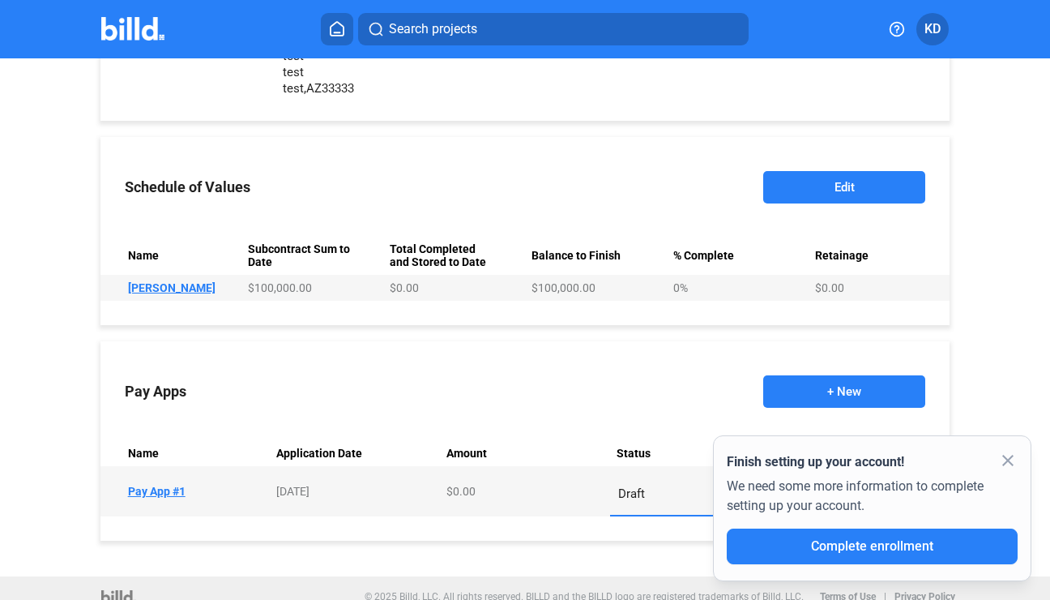
click at [873, 190] on button "Edit" at bounding box center [844, 187] width 162 height 32
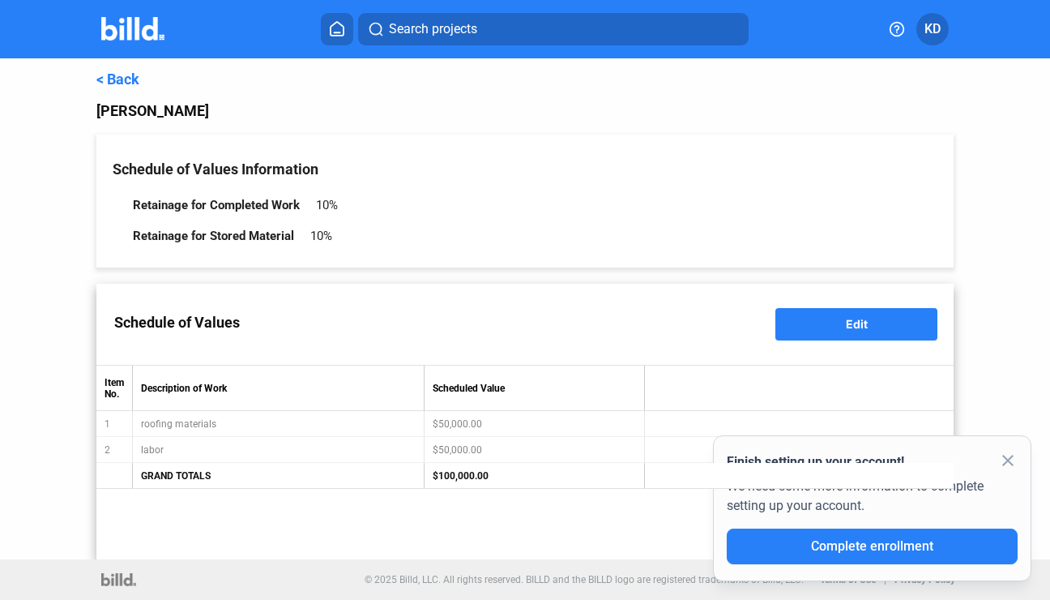
click at [135, 83] on link "< Back" at bounding box center [117, 79] width 43 height 17
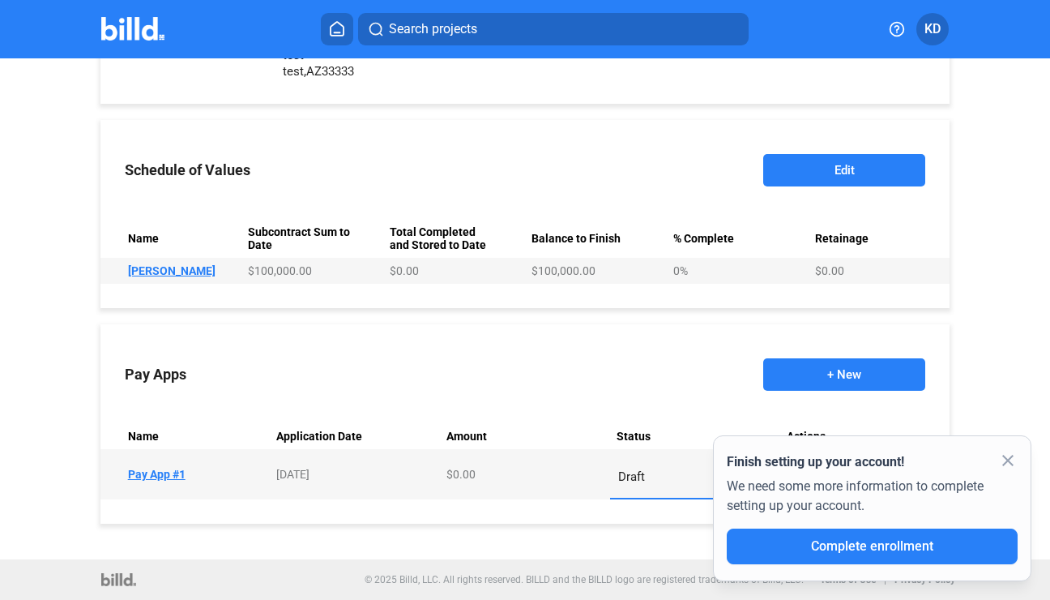
scroll to position [600, 0]
click at [165, 477] on td "Name Pay App #1" at bounding box center [185, 474] width 170 height 50
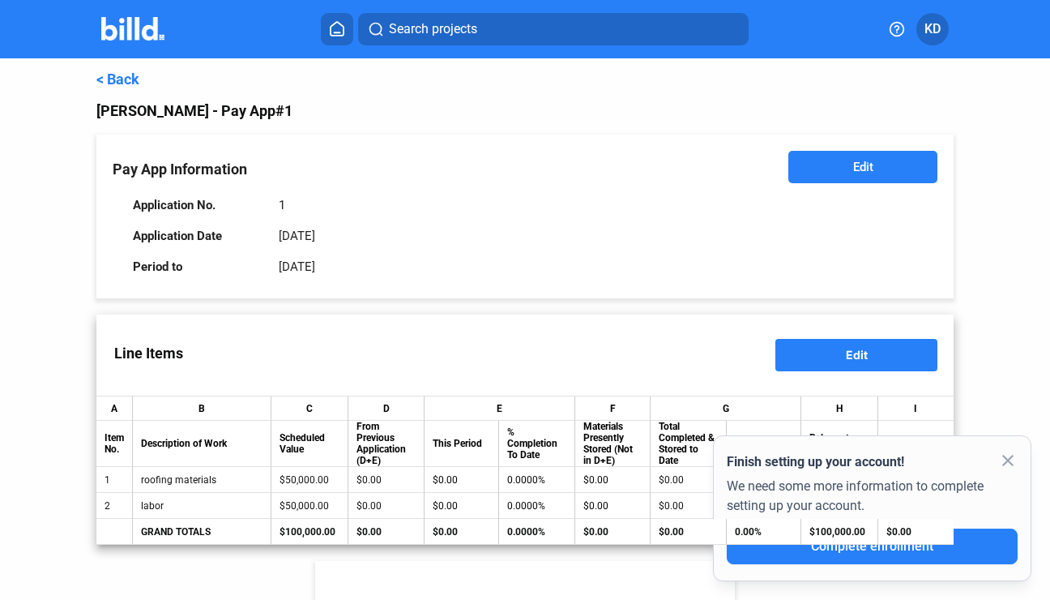
click at [128, 78] on link "< Back" at bounding box center [117, 79] width 43 height 17
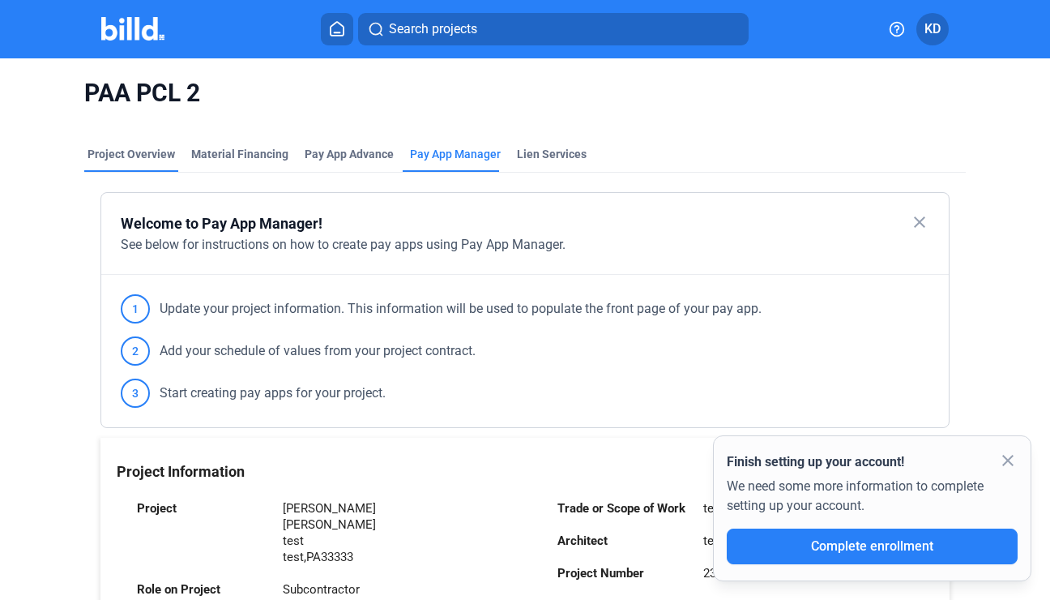
click at [118, 151] on div "Project Overview" at bounding box center [132, 154] width 88 height 16
